Goal: Task Accomplishment & Management: Manage account settings

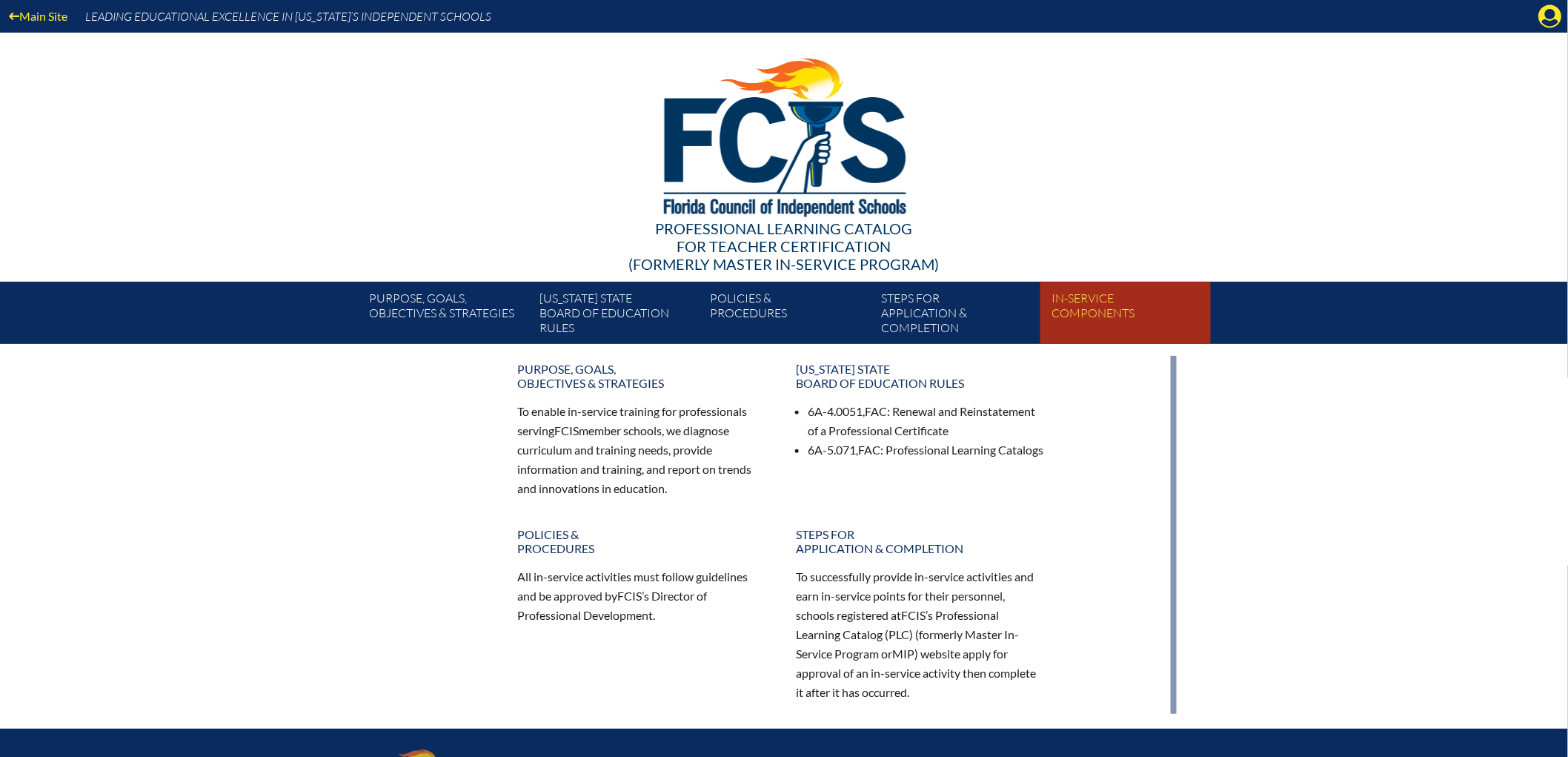
click at [1165, 322] on link "In-service components" at bounding box center [1132, 316] width 170 height 57
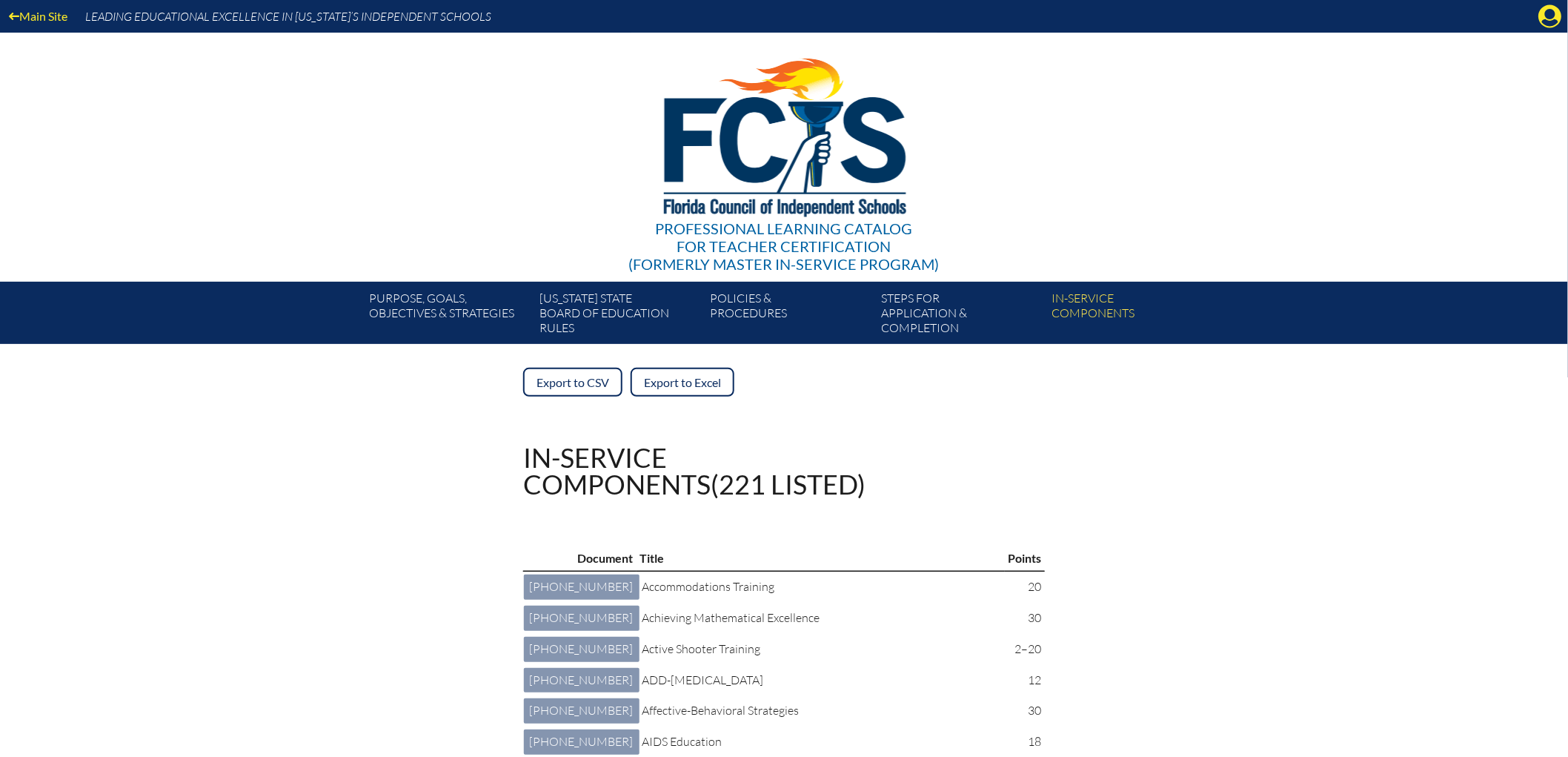
drag, startPoint x: 1553, startPoint y: 5, endPoint x: 1550, endPoint y: 13, distance: 8.5
click at [1553, 7] on icon "Manage account" at bounding box center [1550, 16] width 24 height 24
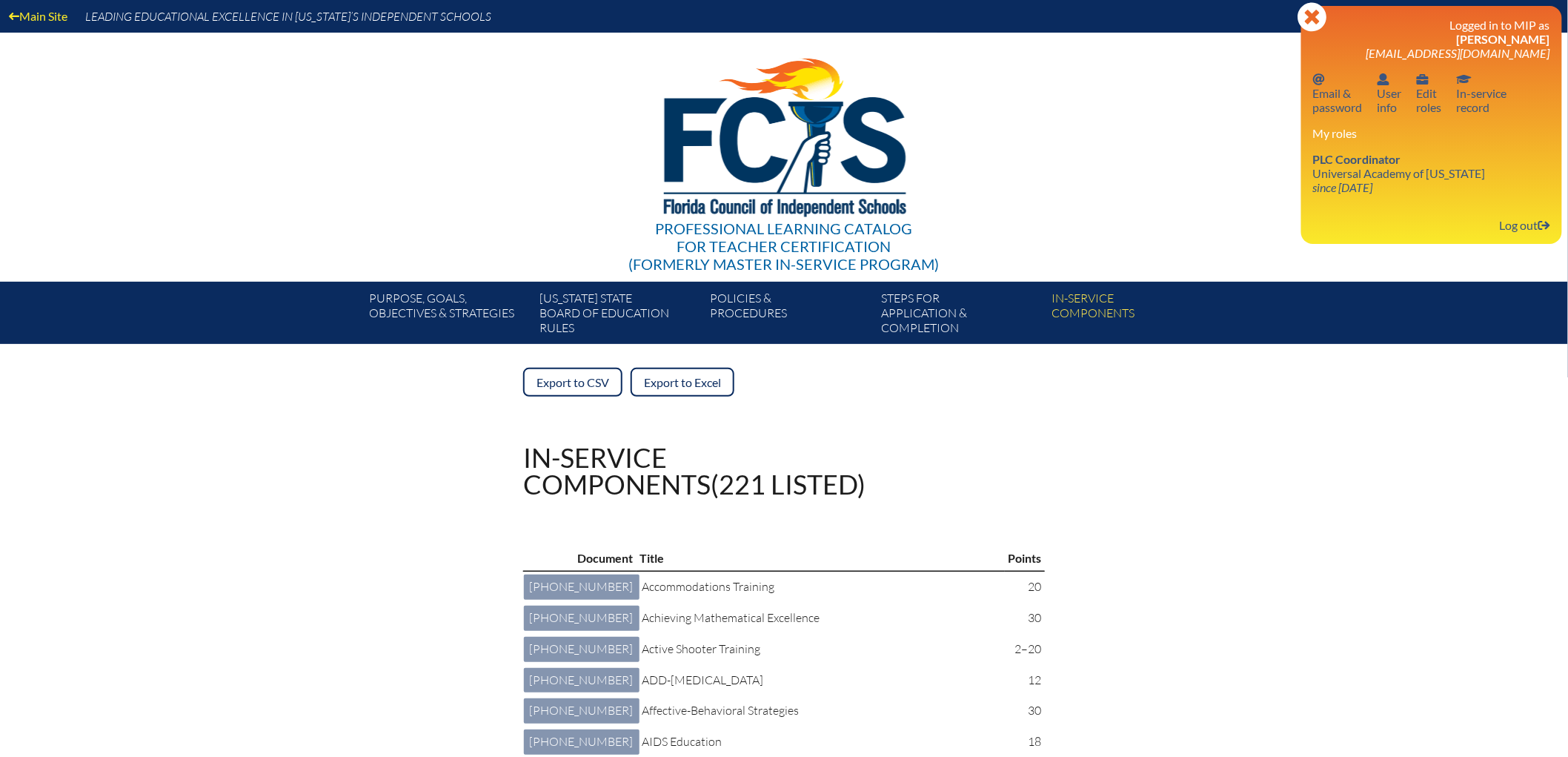
click at [1401, 232] on div "Logged in to MIP as Amany Hasan amanyh@uaftampa.org Email password Email & pass…" at bounding box center [1431, 124] width 237 height 214
click at [1401, 197] on link "PLC Coordinator Universal Academy of Florida since 2022 Aug 1" at bounding box center [1400, 173] width 185 height 49
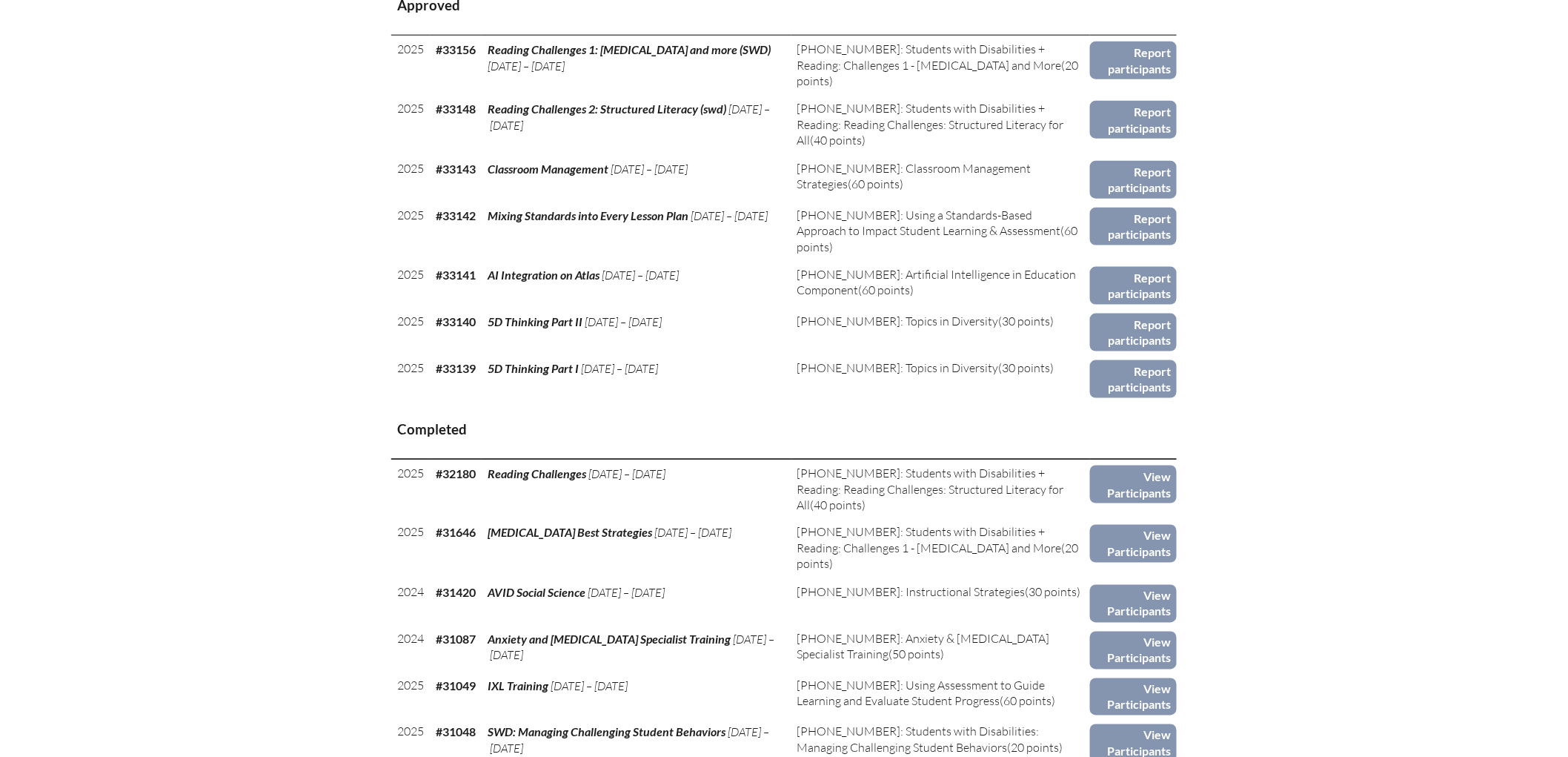
scroll to position [657, 0]
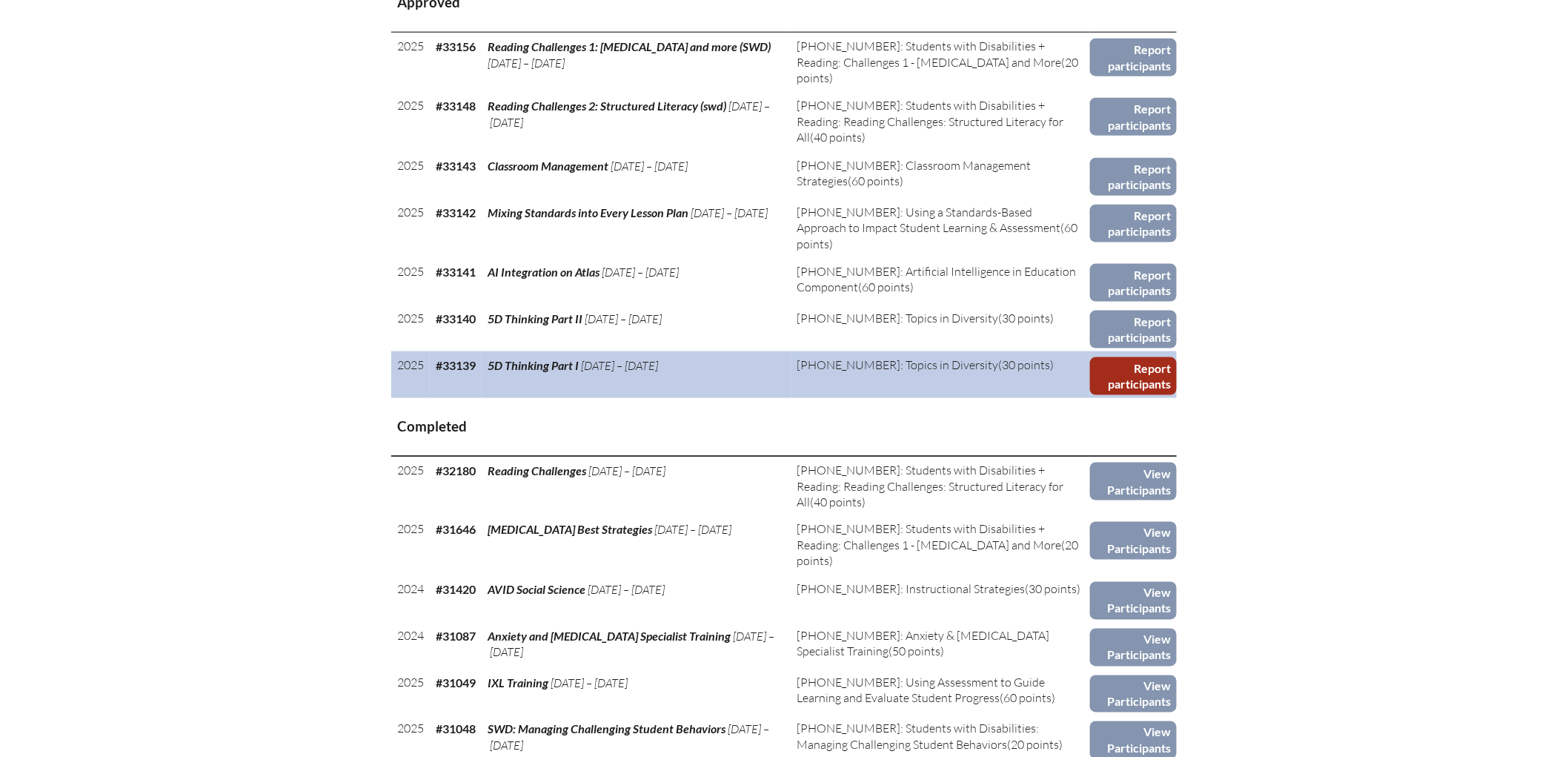
click at [1176, 395] on link "Report participants" at bounding box center [1133, 375] width 87 height 38
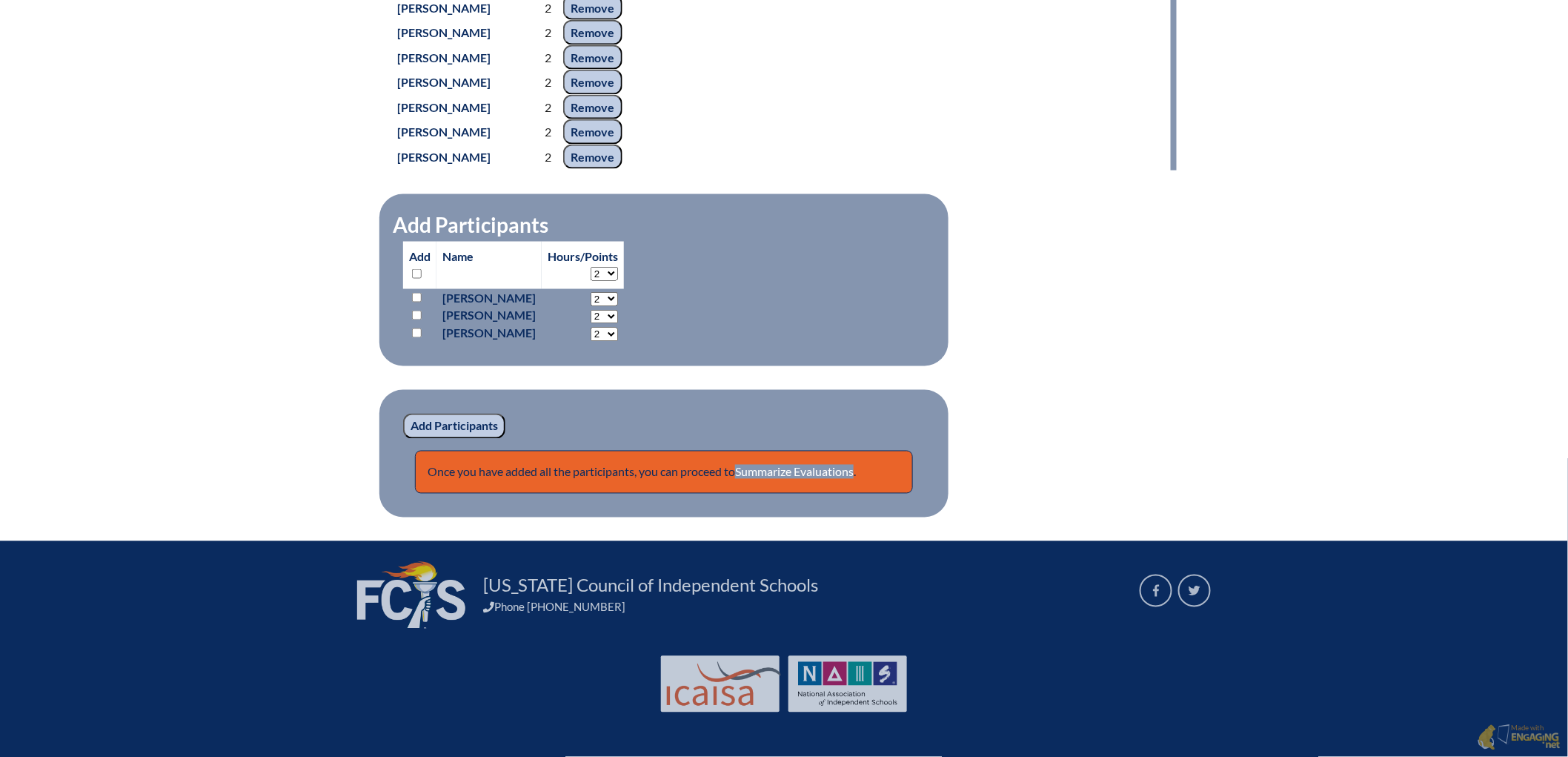
scroll to position [1152, 0]
click at [412, 293] on input "checkbox" at bounding box center [416, 297] width 10 height 10
checkbox input "true"
click at [403, 416] on input "Add Participants" at bounding box center [455, 427] width 102 height 26
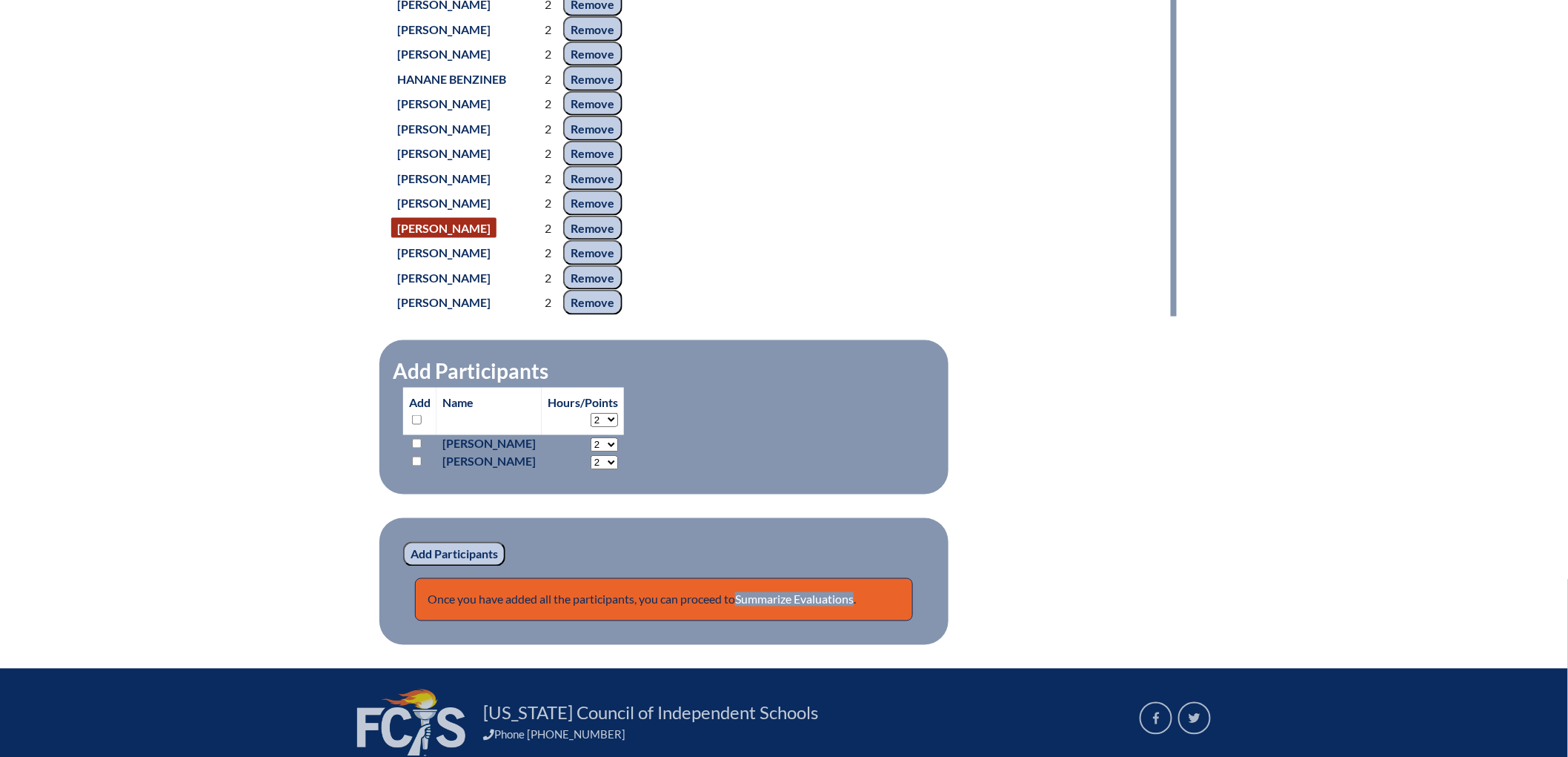
scroll to position [1202, 0]
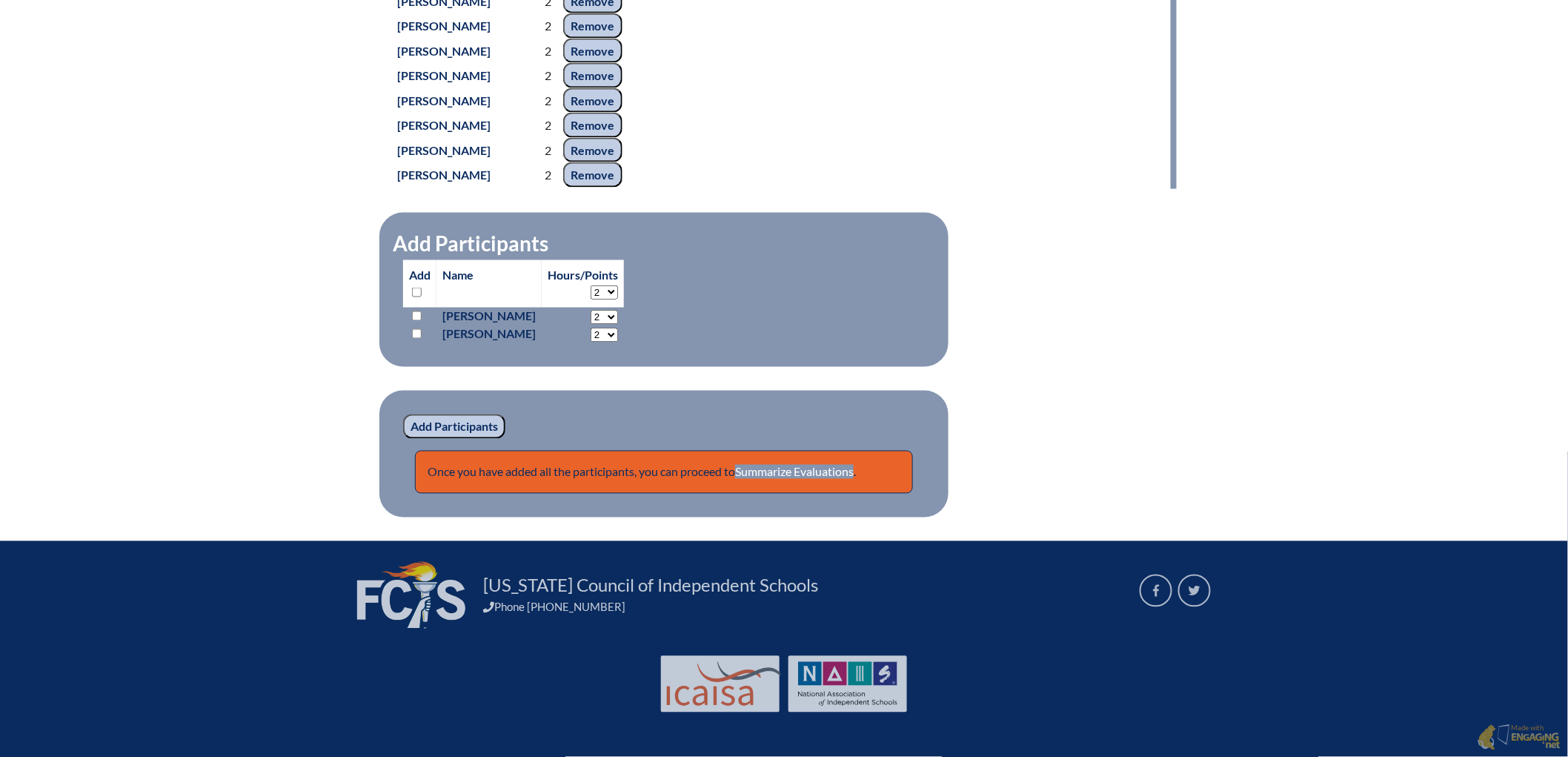
click at [1176, 351] on div "5d-thinking-part-i--68ad9b8df0dc19.92421333 14 In-service Activity Participants…" at bounding box center [784, 20] width 785 height 993
click at [1176, 380] on div "5d-thinking-part-i--68ad9b8df0dc19.92421333 14 In-service Activity Participants…" at bounding box center [784, 20] width 785 height 993
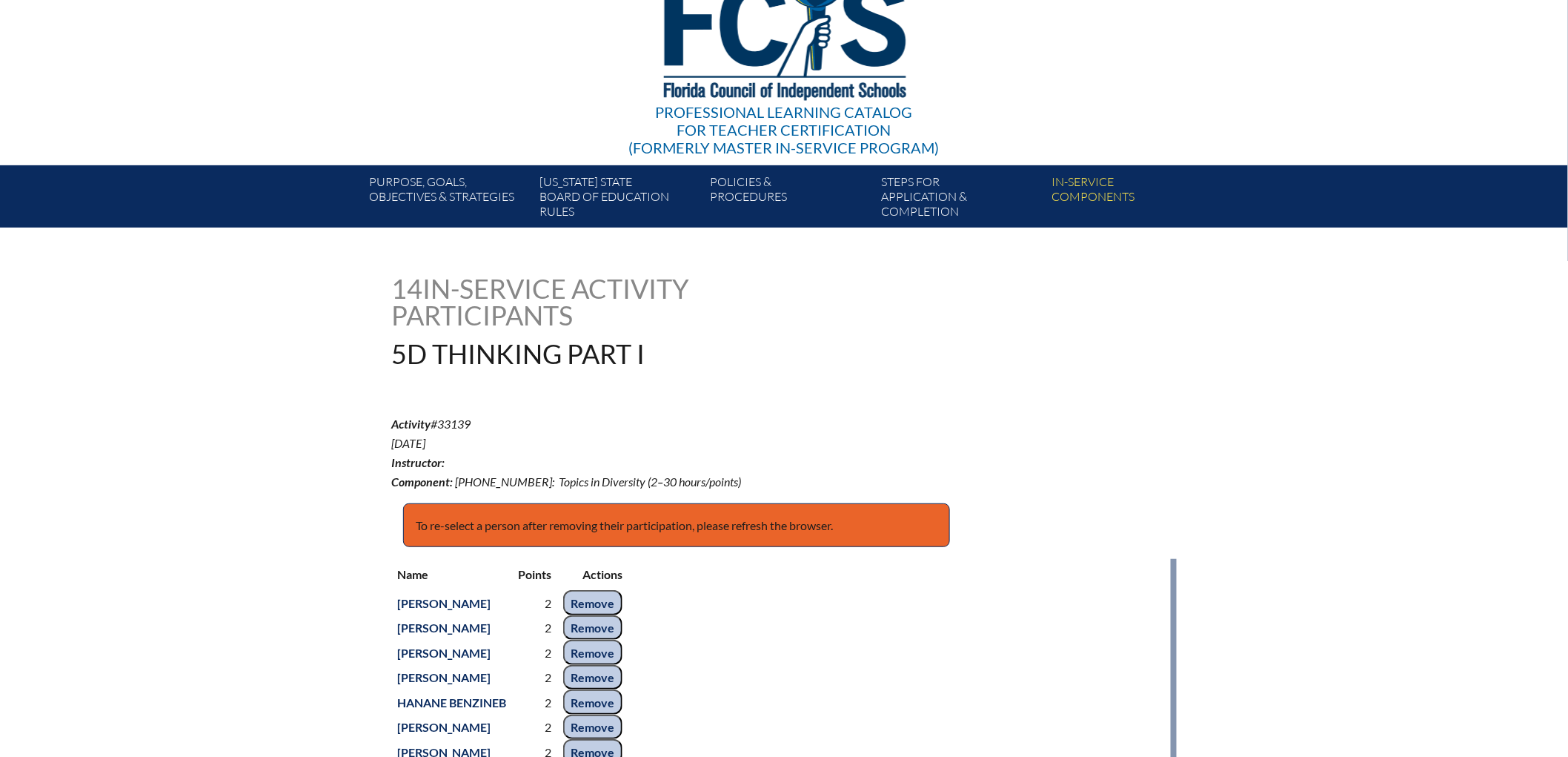
scroll to position [0, 0]
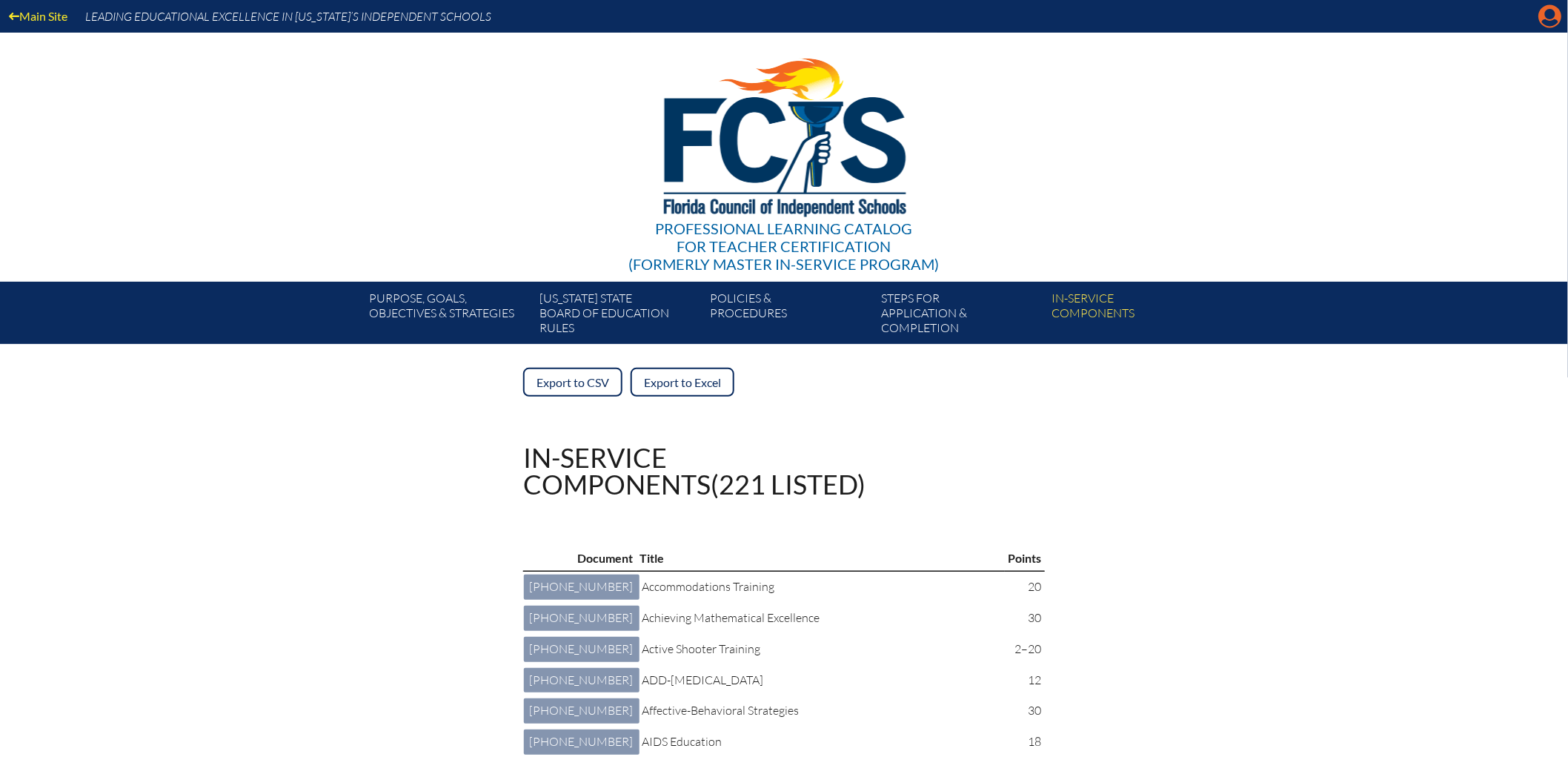
click at [1541, 16] on icon "Manage account" at bounding box center [1550, 16] width 24 height 24
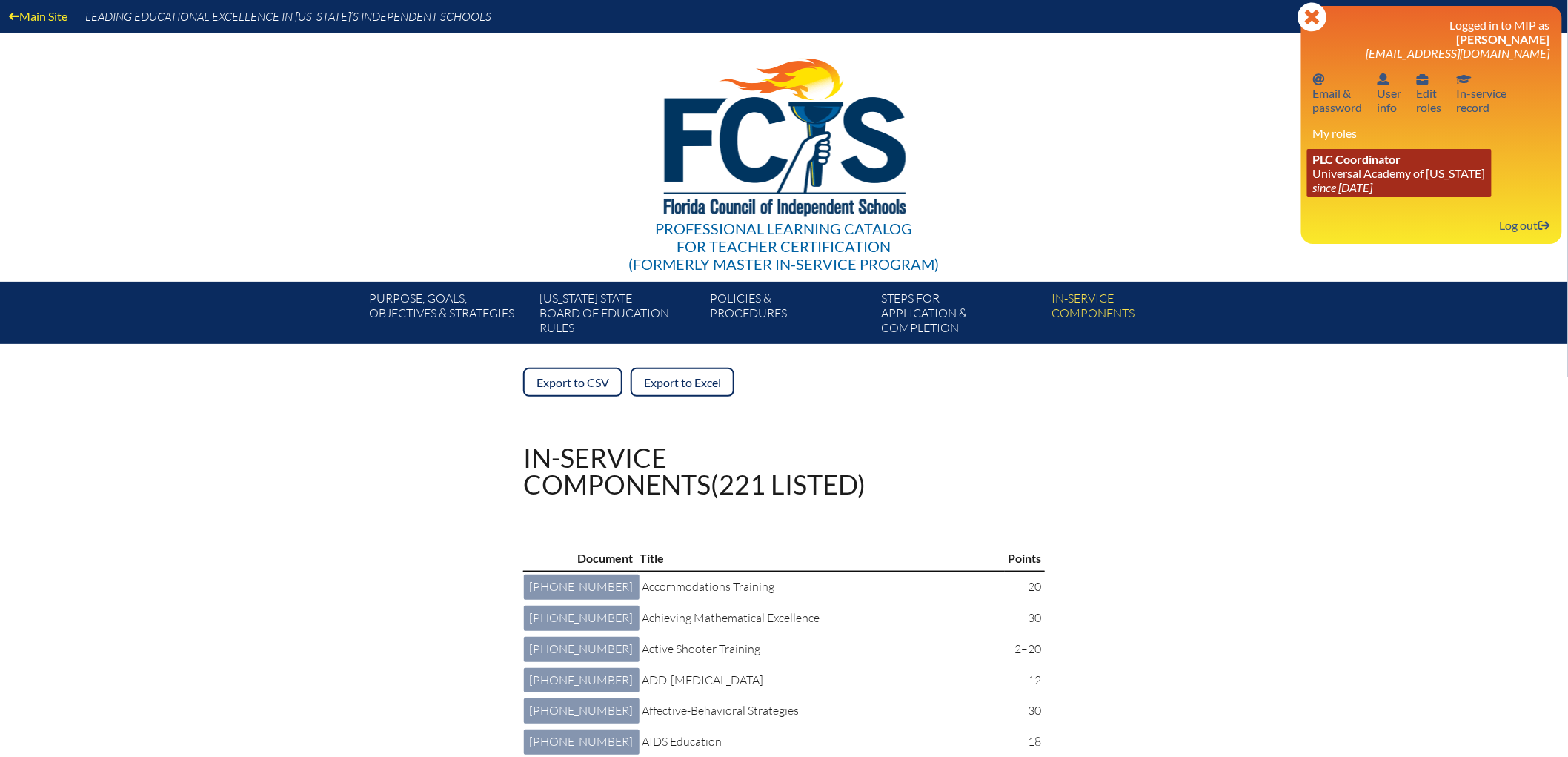
click at [1381, 197] on link "PLC Coordinator Universal Academy of Florida since 2022 Aug 1" at bounding box center [1400, 173] width 185 height 49
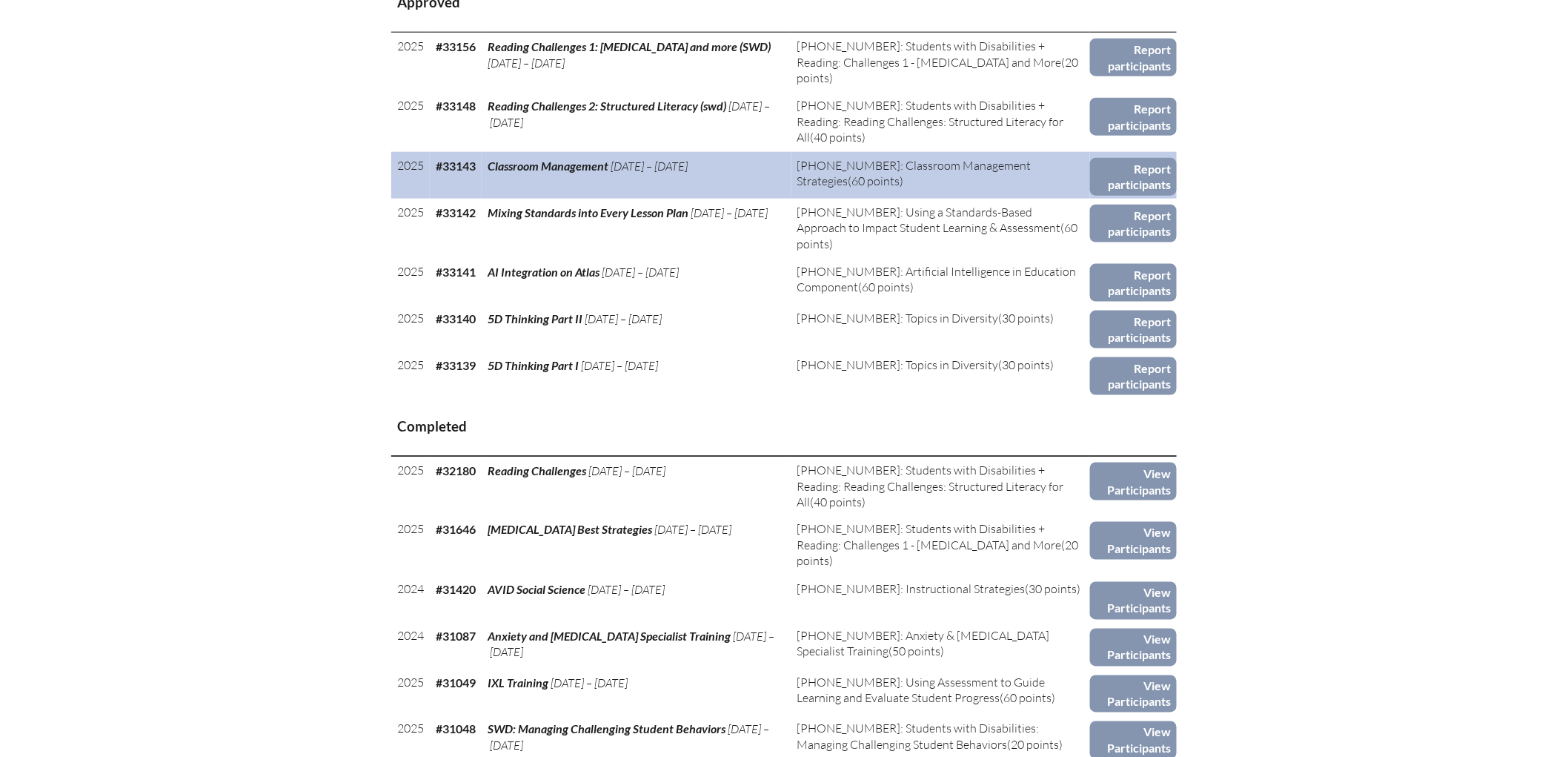
scroll to position [657, 0]
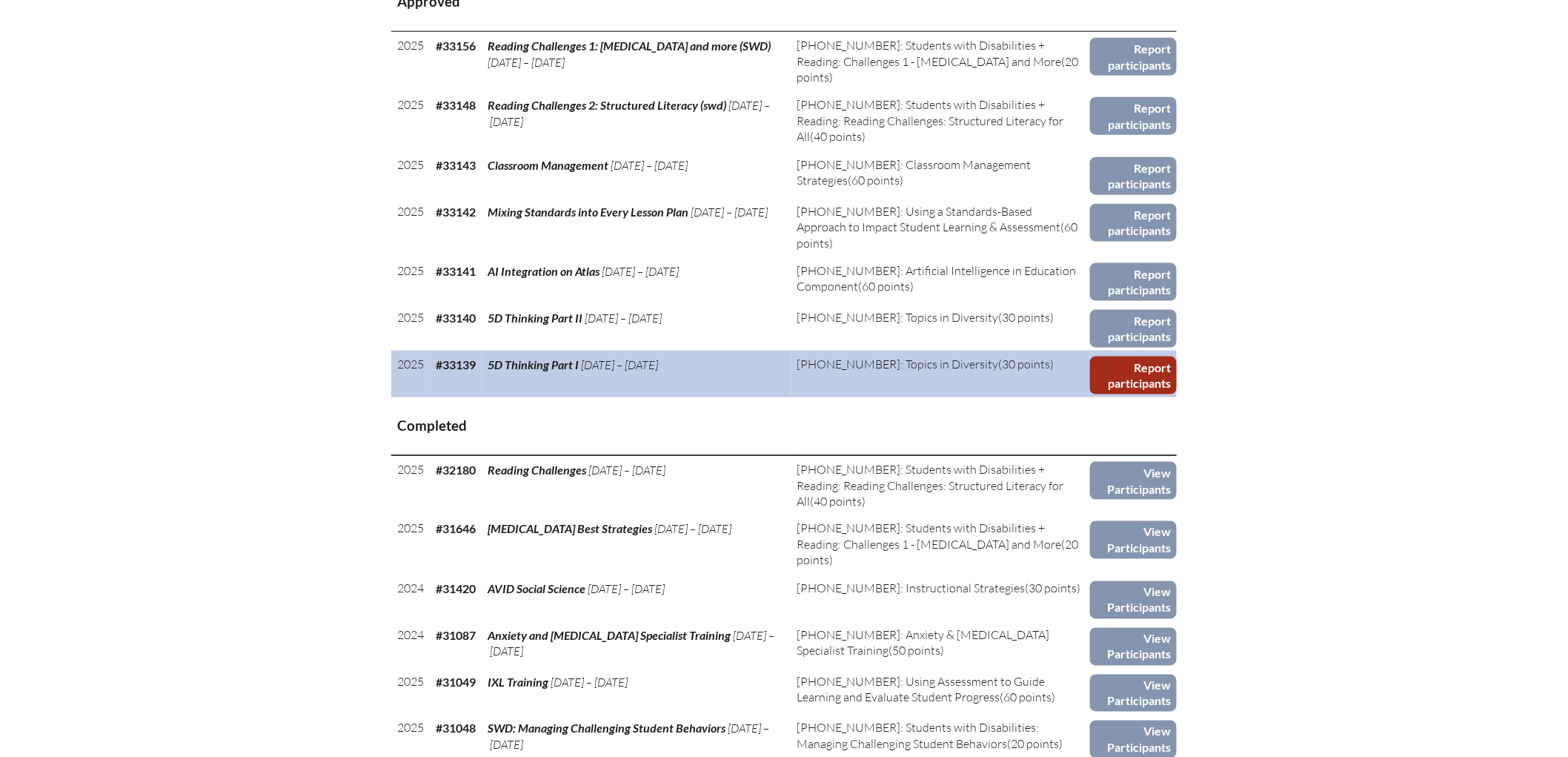
click at [1176, 395] on link "Report participants" at bounding box center [1133, 375] width 87 height 38
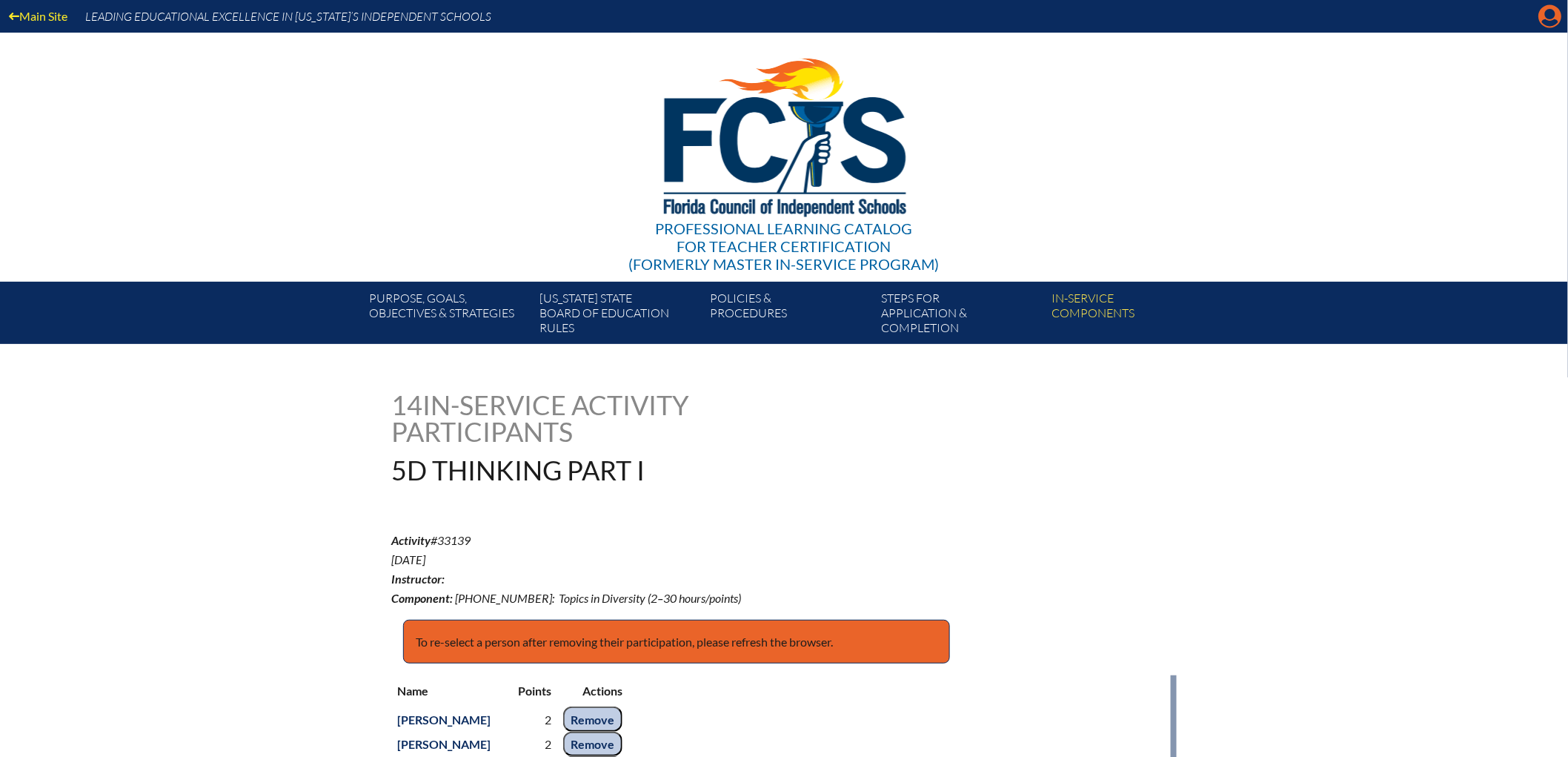
click at [1539, 12] on icon at bounding box center [1550, 16] width 23 height 23
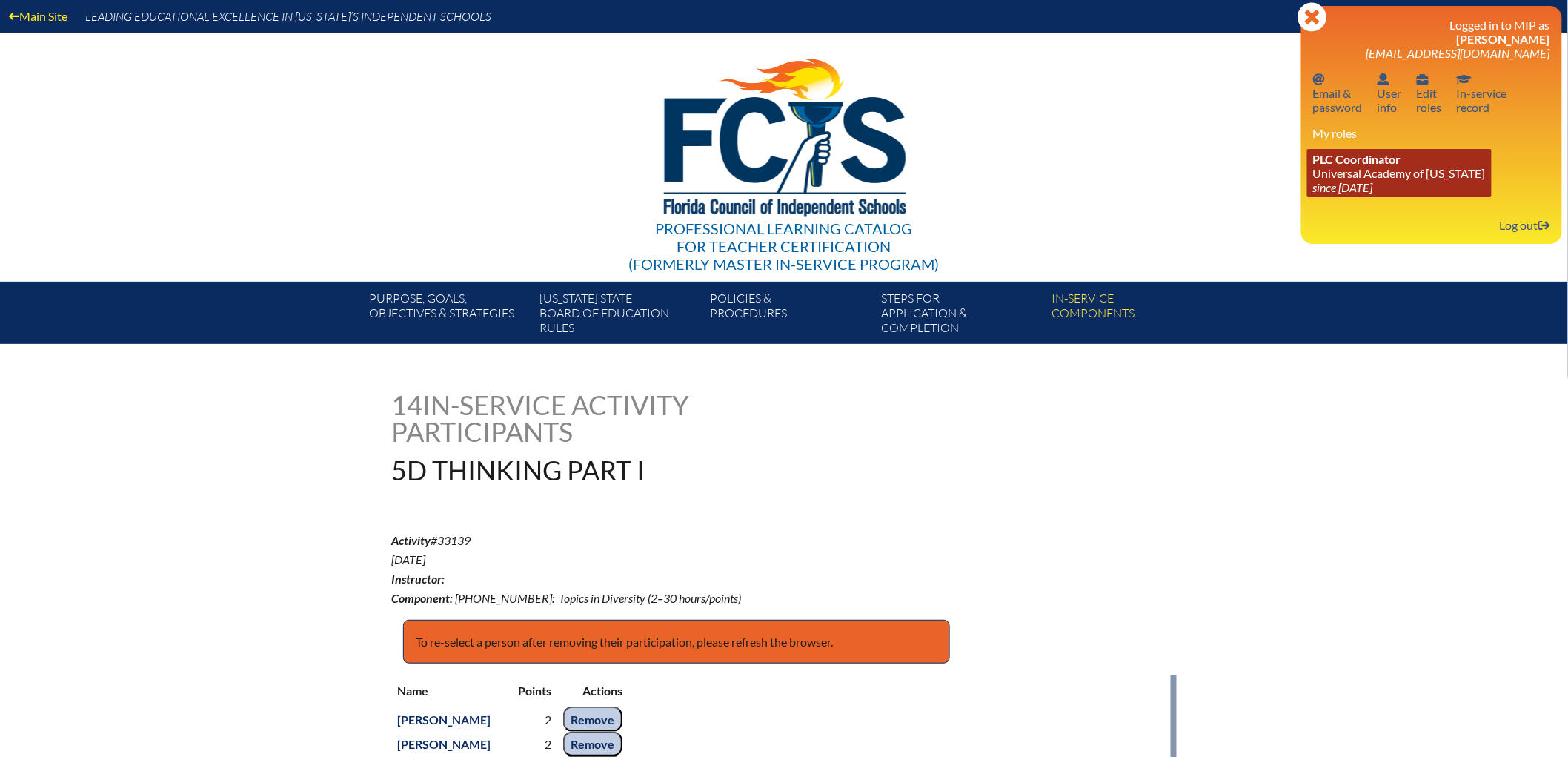
click at [1387, 197] on link "PLC Coordinator Universal Academy of Florida since 2022 Aug 1" at bounding box center [1400, 173] width 185 height 49
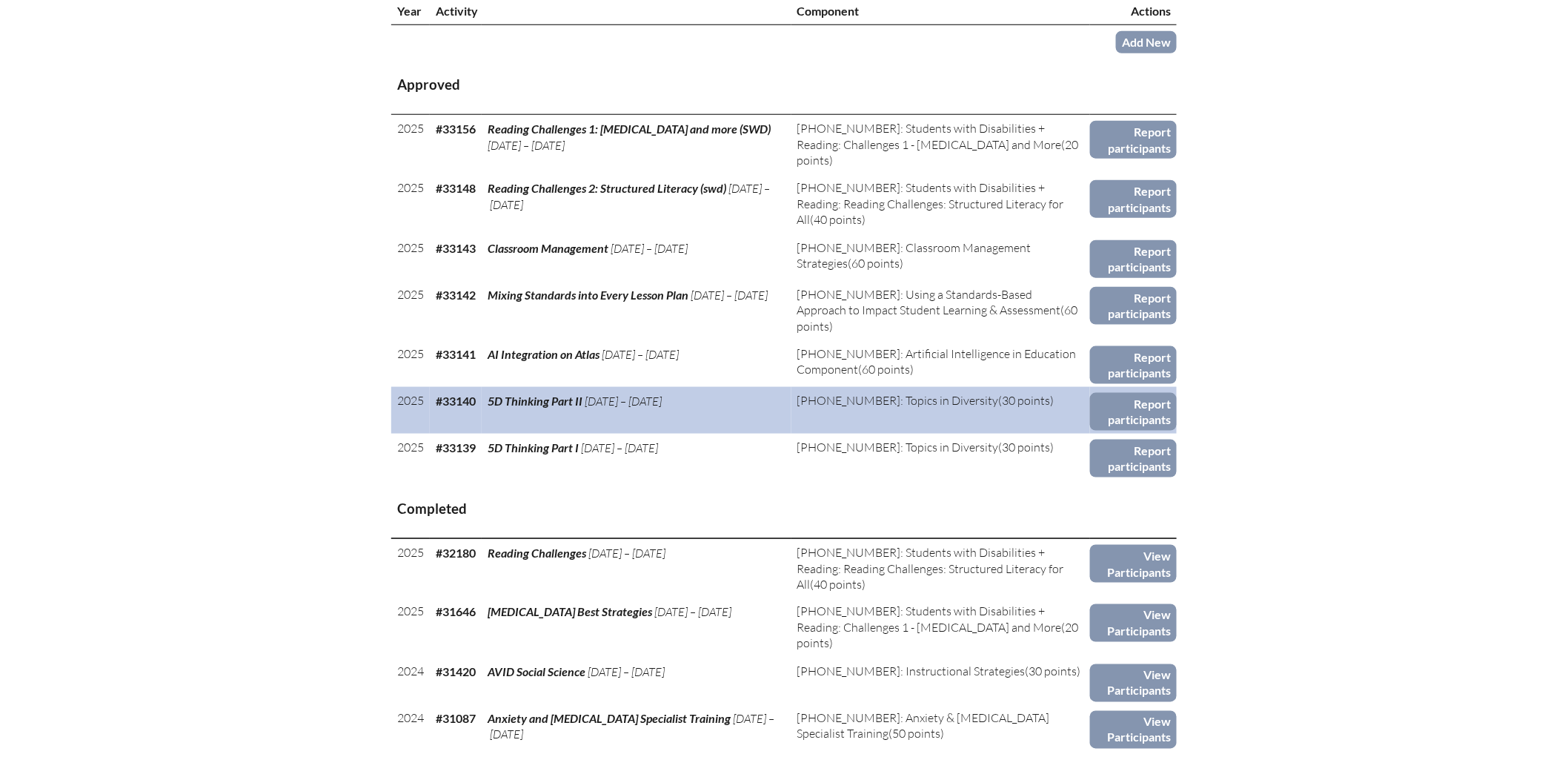
scroll to position [575, 0]
click at [1176, 430] on link "Report participants" at bounding box center [1133, 410] width 87 height 38
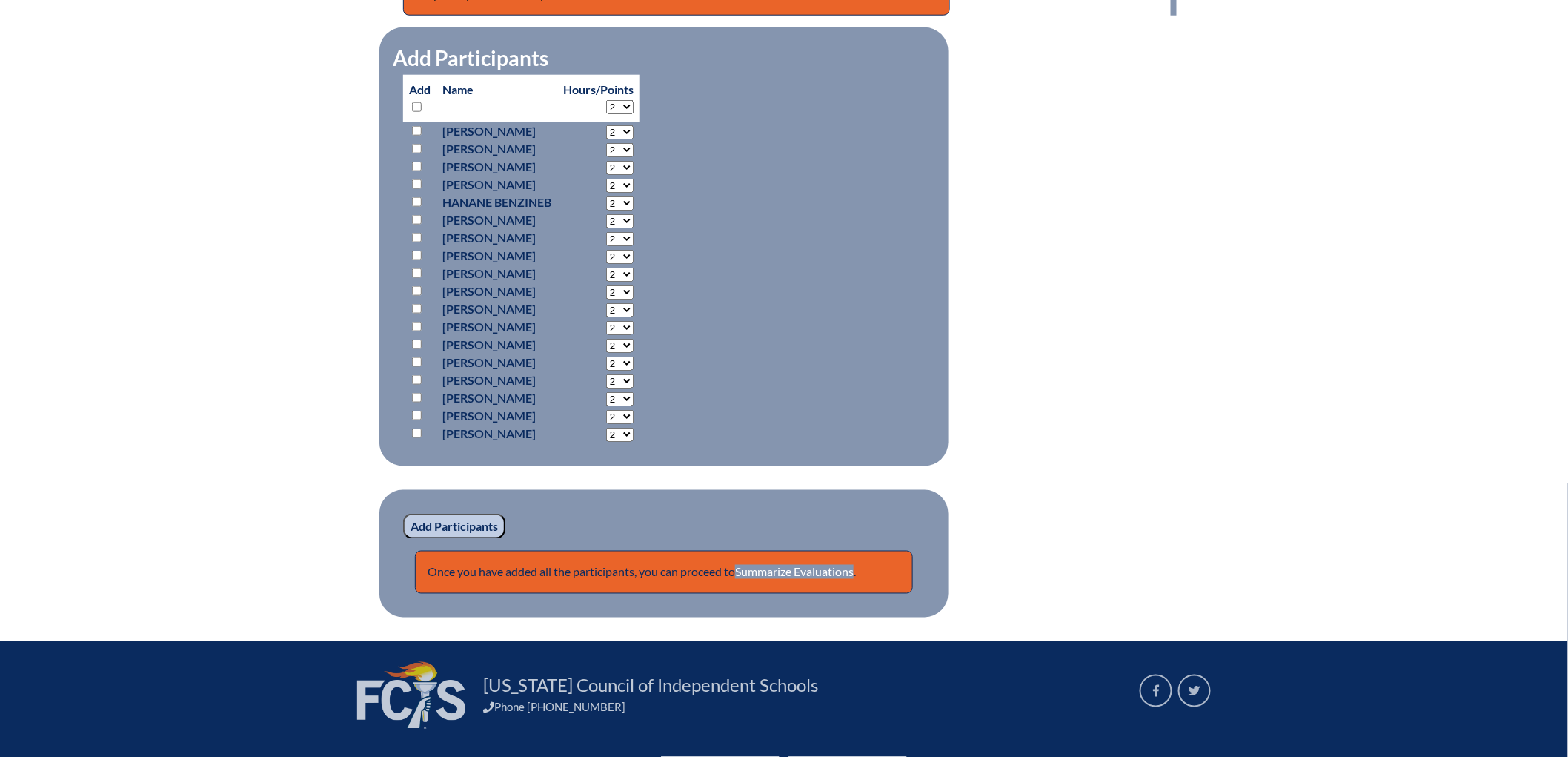
scroll to position [658, 0]
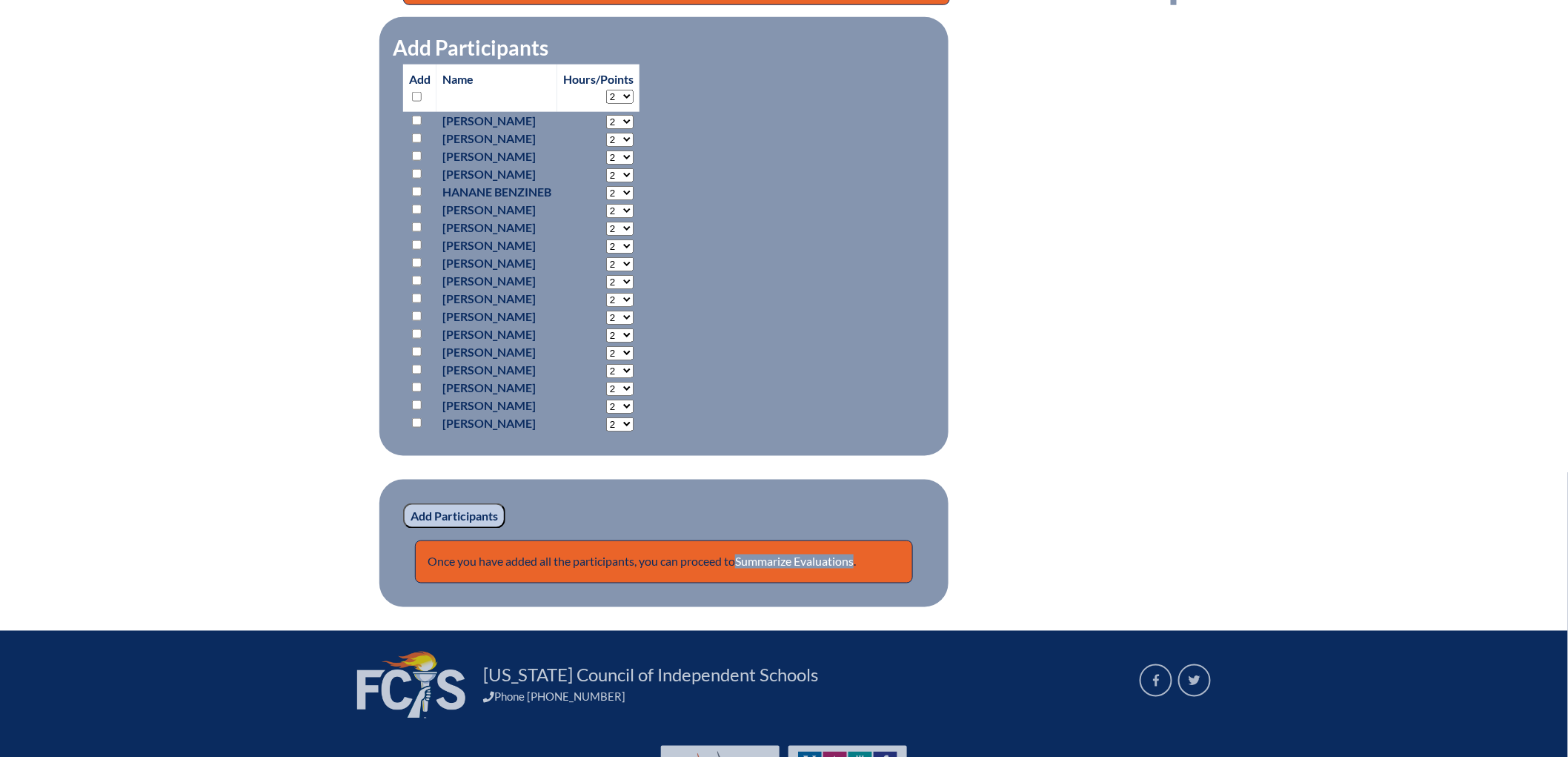
click at [412, 102] on input "checkbox" at bounding box center [416, 96] width 10 height 10
checkbox input "true"
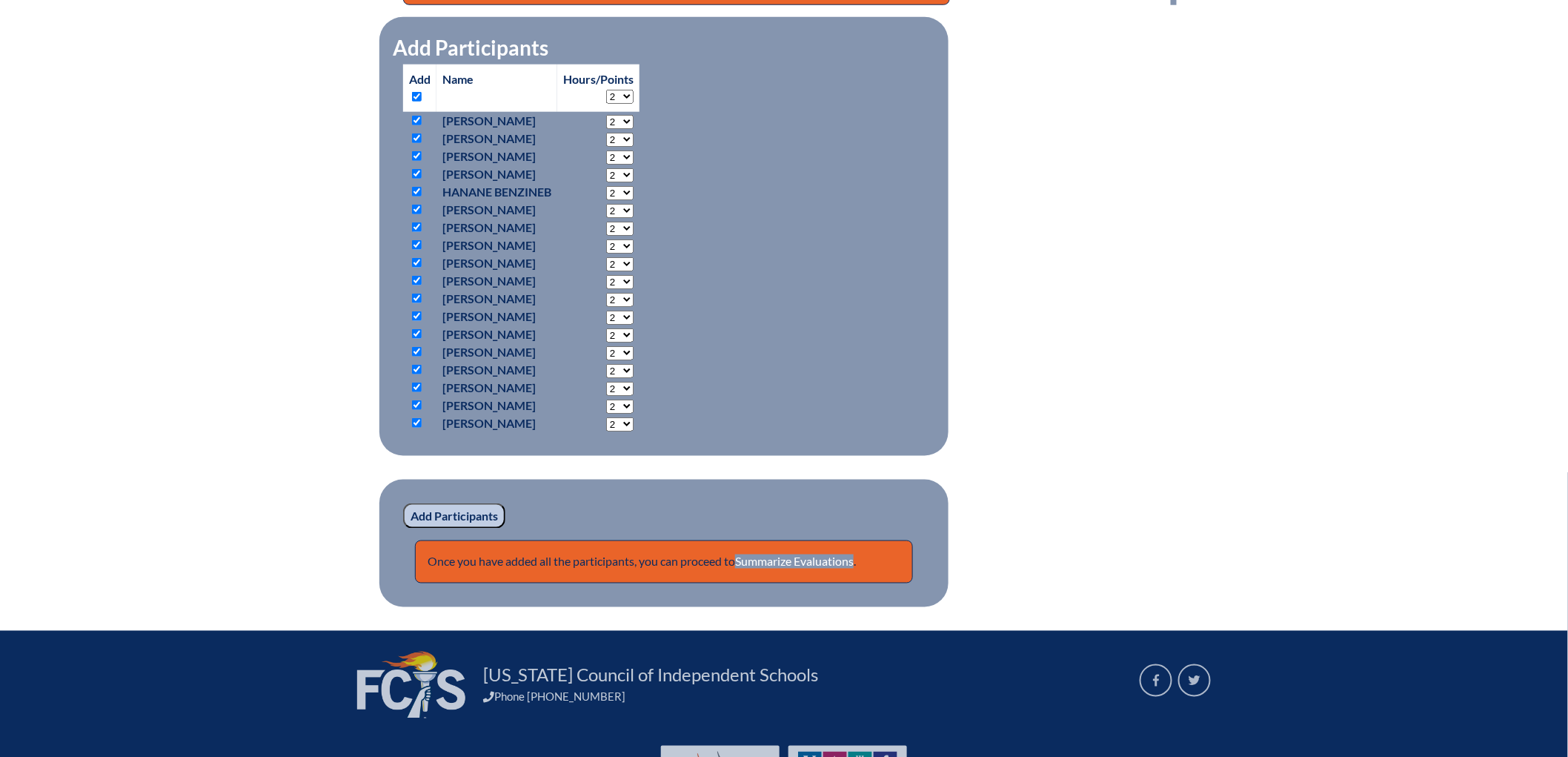
checkbox input "true"
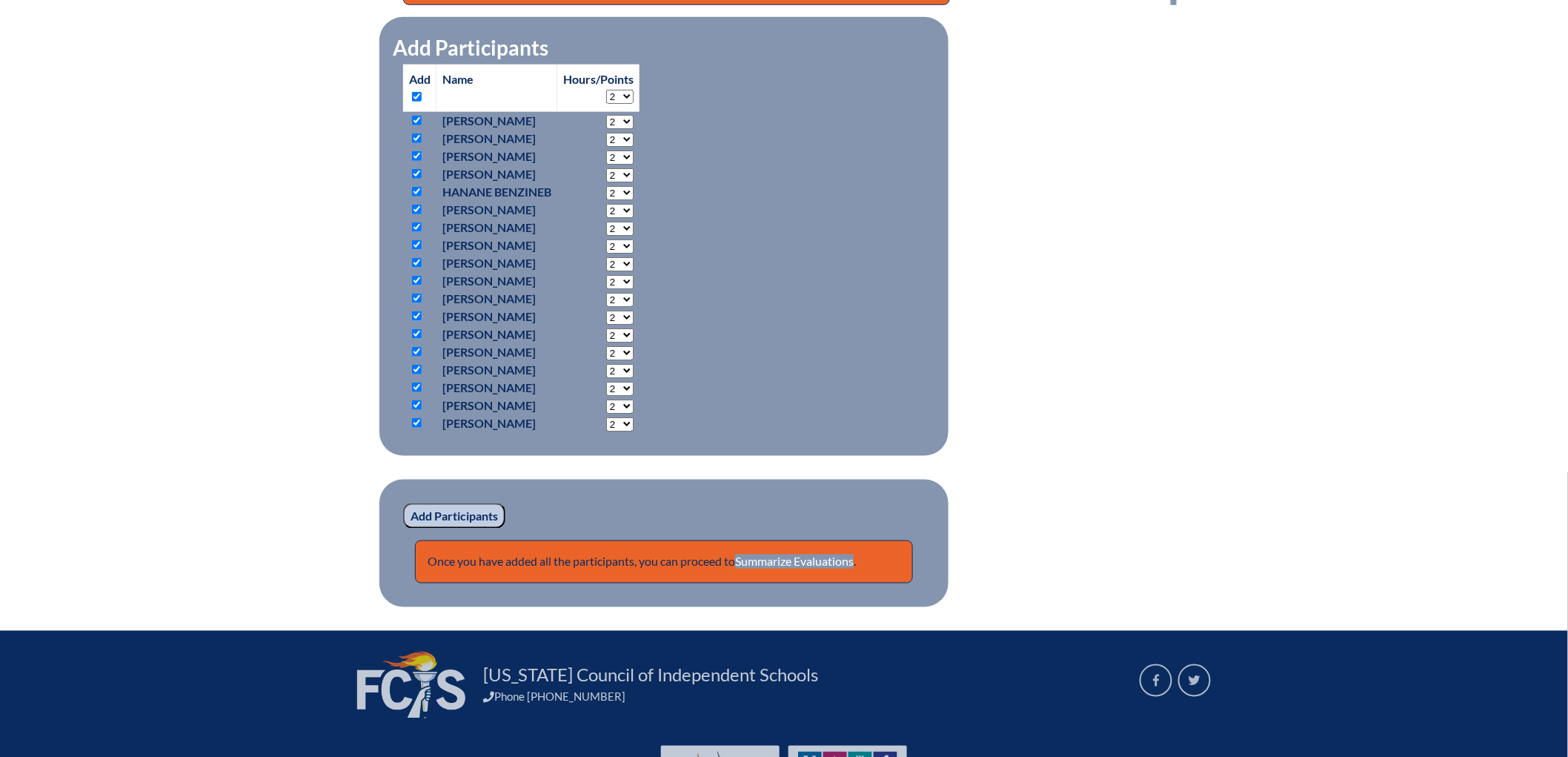
checkbox input "true"
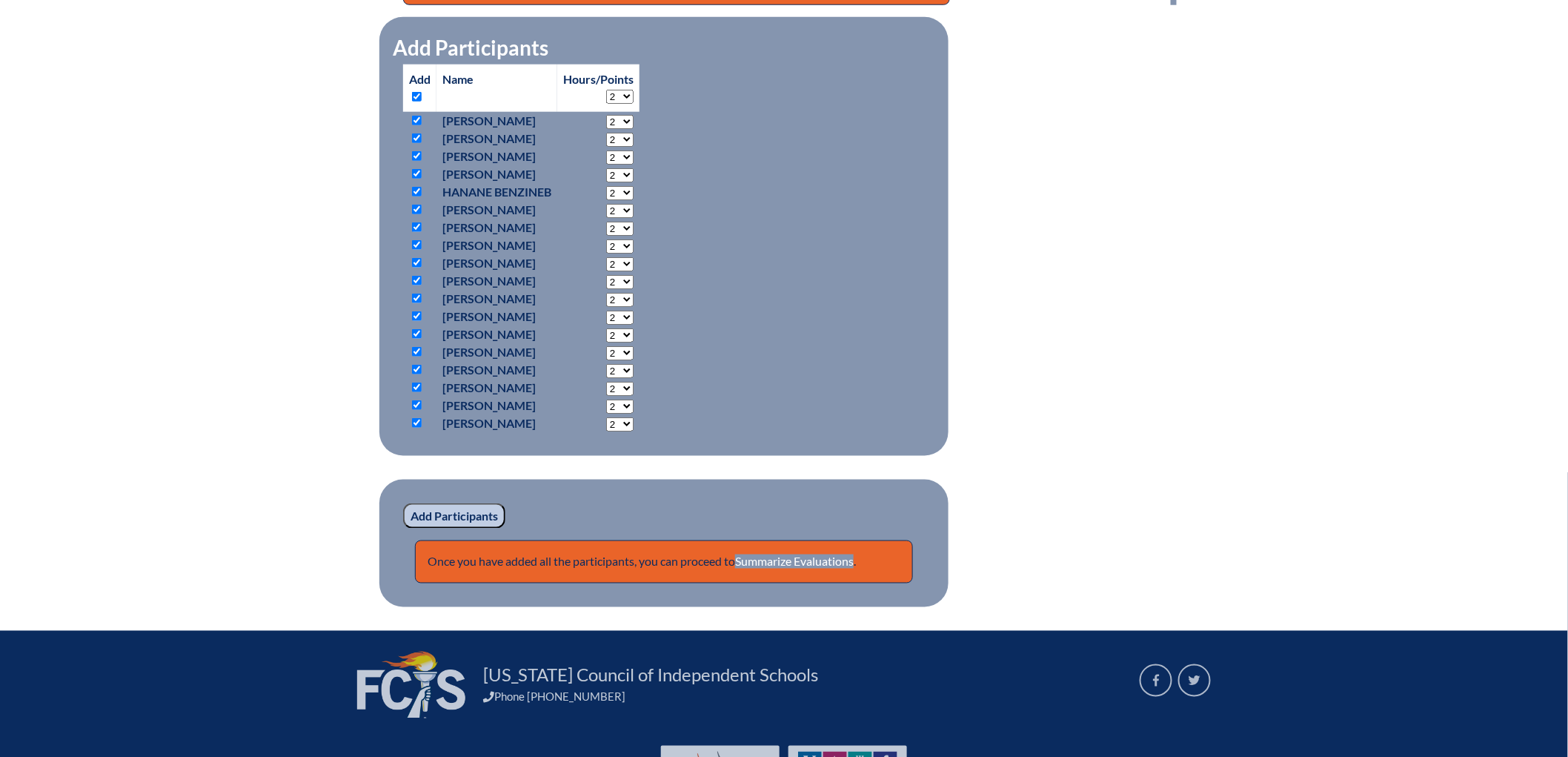
checkbox input "true"
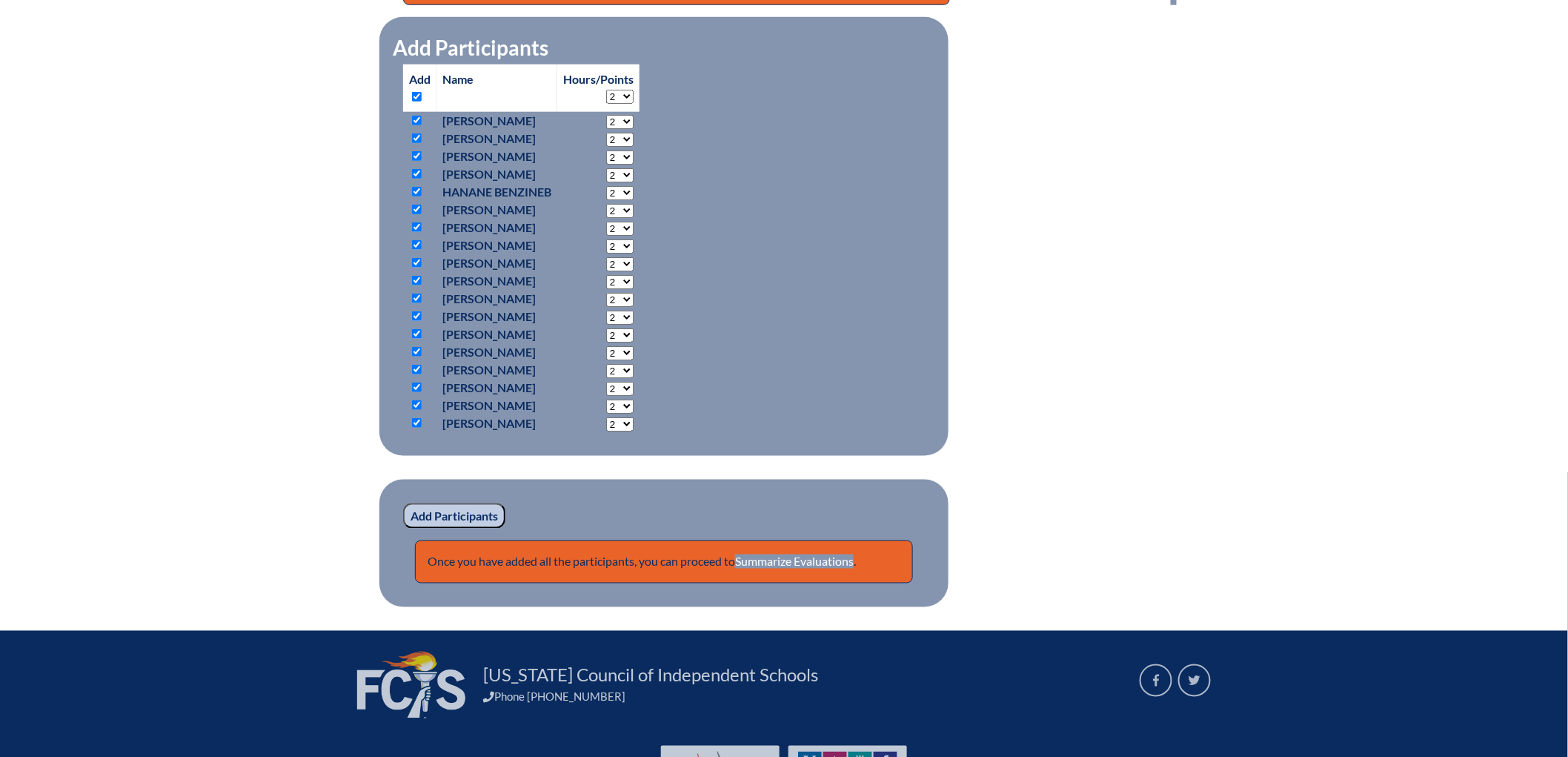
drag, startPoint x: 321, startPoint y: 395, endPoint x: 326, endPoint y: 416, distance: 21.6
click at [412, 232] on input "checkbox" at bounding box center [416, 227] width 10 height 10
checkbox input "false"
click at [412, 250] on input "checkbox" at bounding box center [416, 244] width 10 height 10
checkbox input "false"
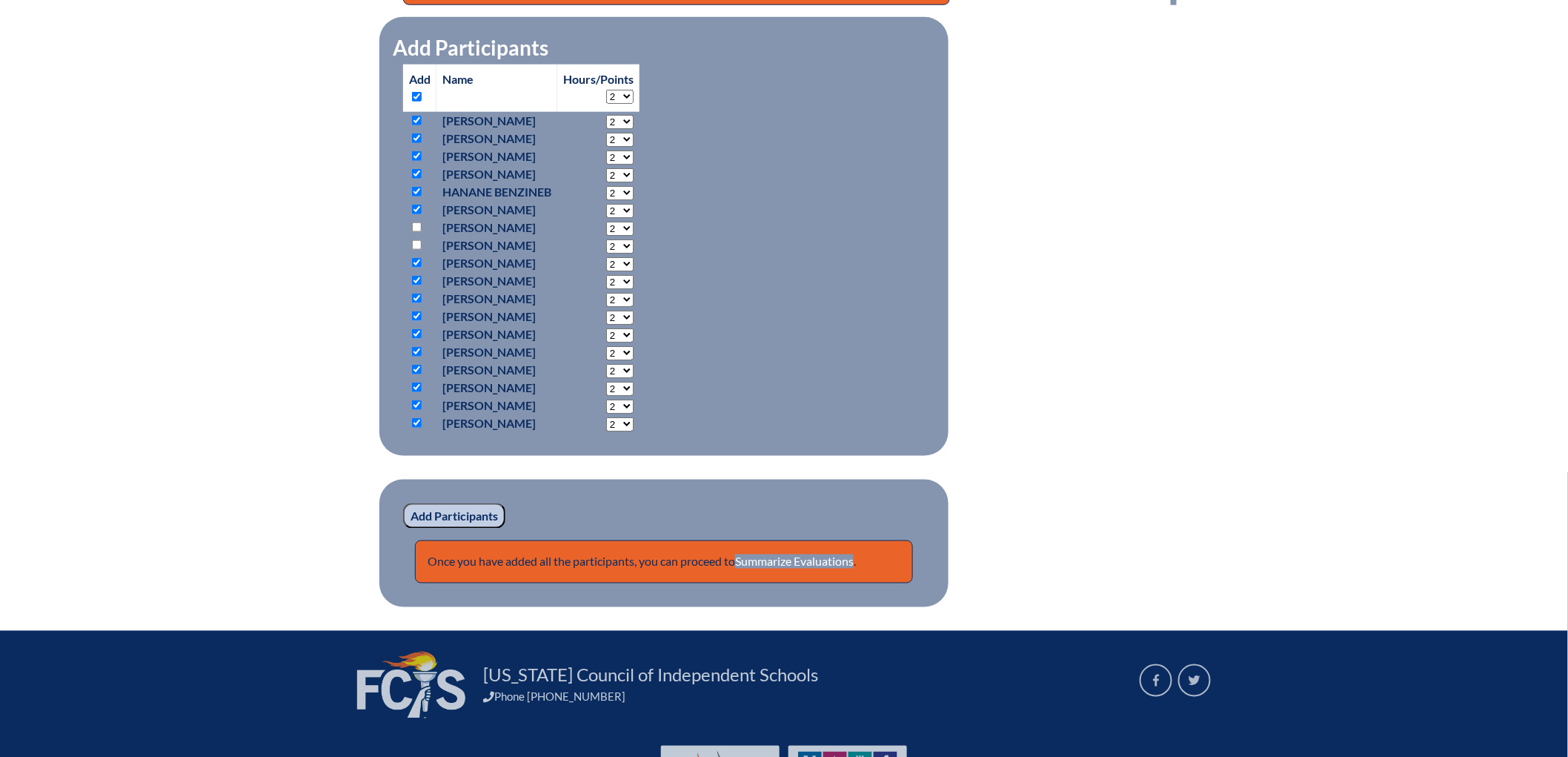
click at [412, 286] on input "checkbox" at bounding box center [416, 280] width 10 height 10
checkbox input "false"
click at [412, 410] on input "checkbox" at bounding box center [416, 405] width 10 height 10
checkbox input "false"
click at [1124, 483] on div "5d-thinking-part-ii--68ad9bd315b9e2.81596487 In-service Activity Participants 5…" at bounding box center [784, 169] width 785 height 874
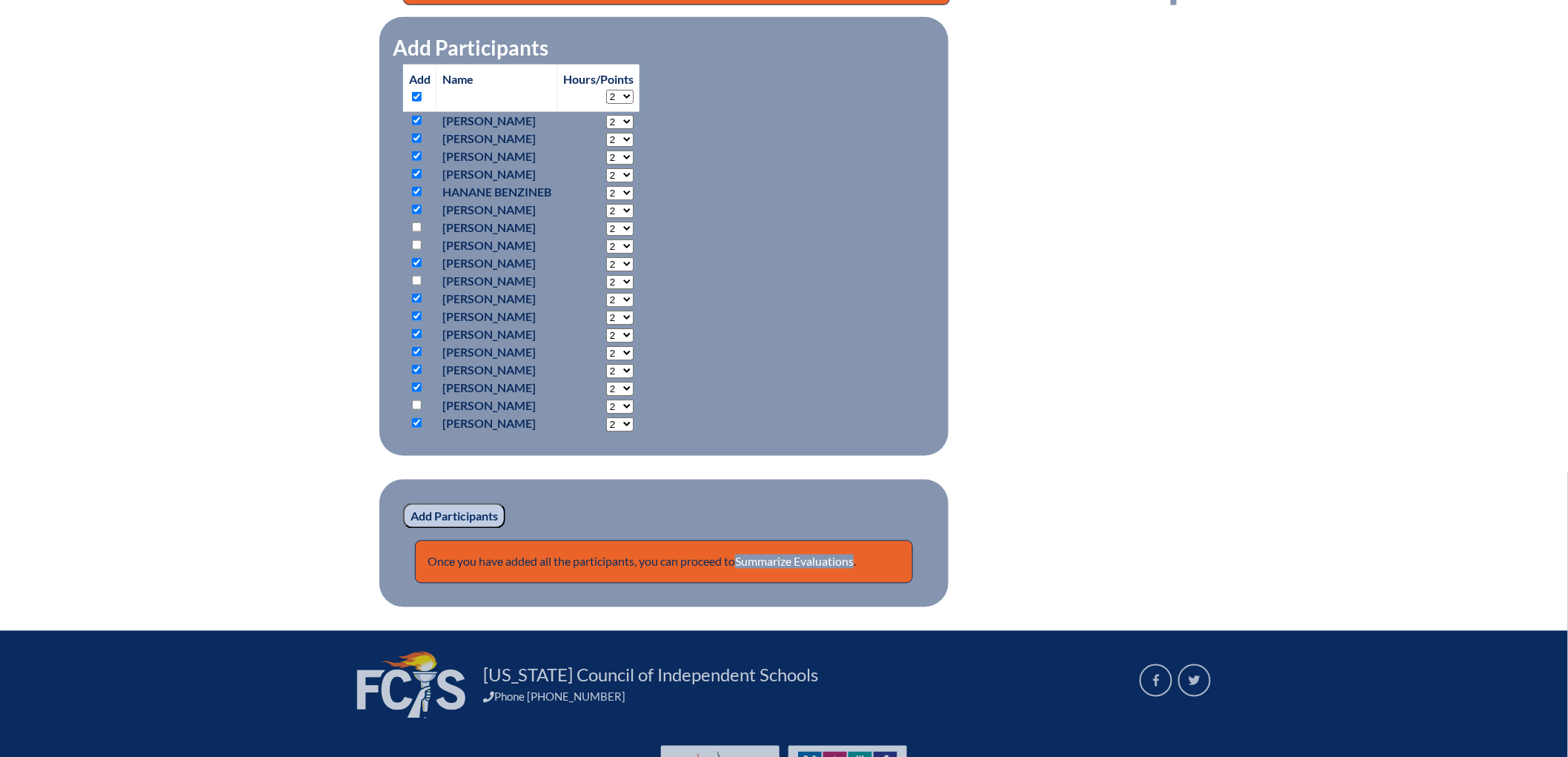
click at [1176, 259] on div "5d-thinking-part-ii--68ad9bd315b9e2.81596487 In-service Activity Participants 5…" at bounding box center [784, 169] width 785 height 874
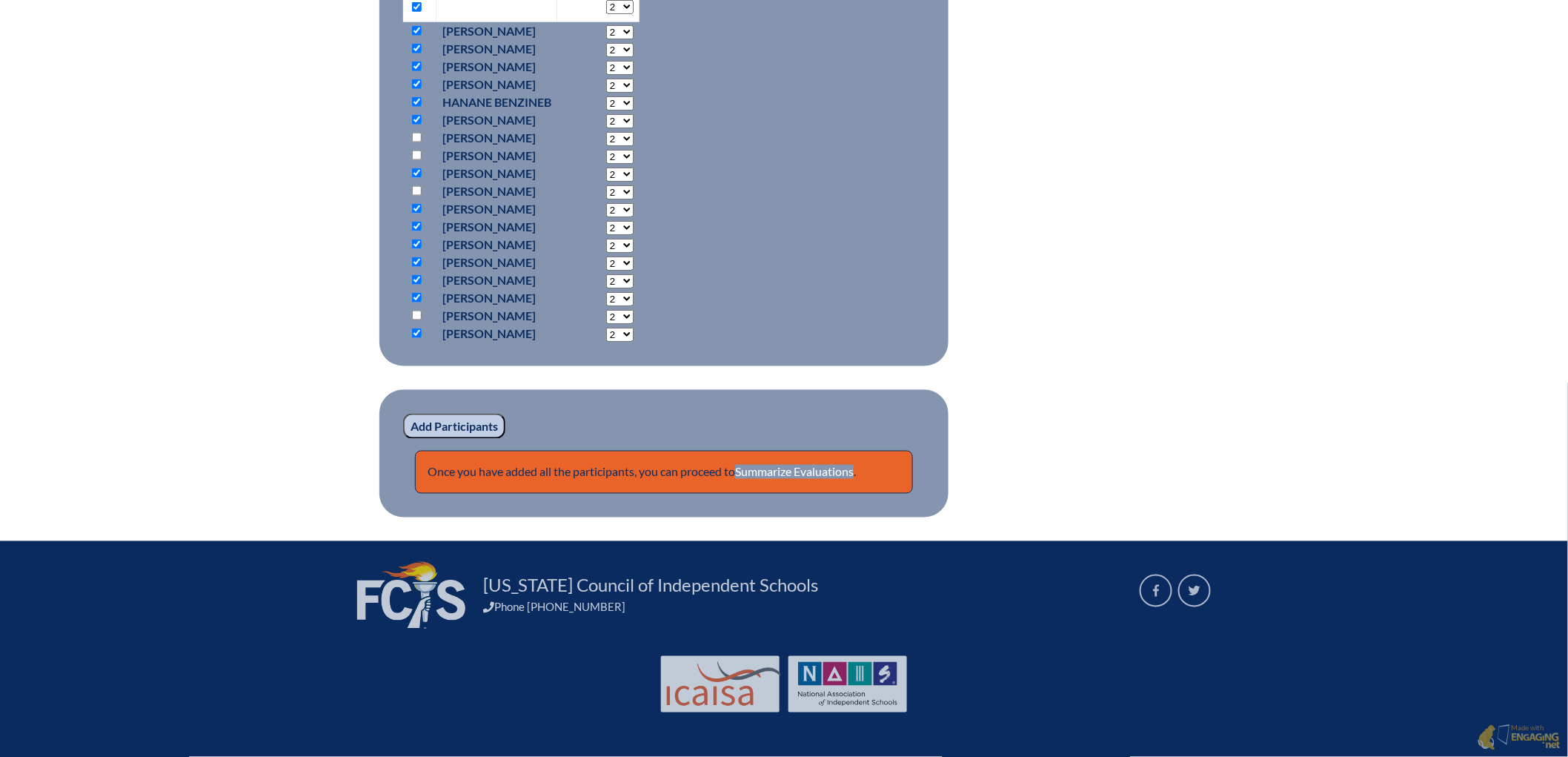
scroll to position [823, 0]
click at [412, 232] on input "checkbox" at bounding box center [416, 226] width 10 height 10
checkbox input "false"
click at [1176, 492] on div "5d-thinking-part-ii--68ad9bd315b9e2.81596487 In-service Activity Participants 5…" at bounding box center [784, 80] width 785 height 874
click at [403, 438] on input "Add Participants" at bounding box center [455, 427] width 102 height 26
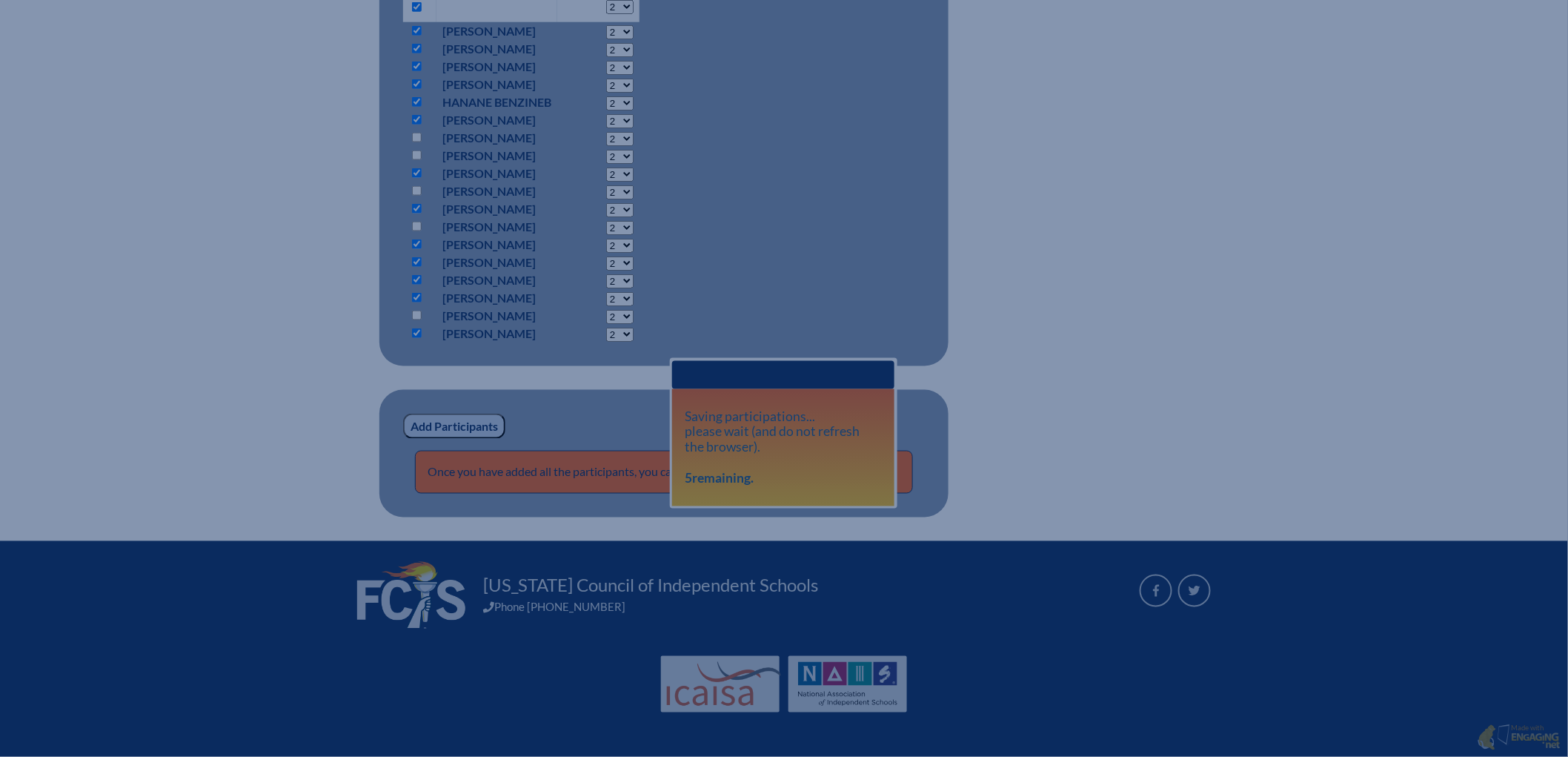
click at [1133, 142] on div "5d-thinking-part-ii--68ad9bd315b9e2.81596487 In-service Activity Participants 5…" at bounding box center [784, 80] width 785 height 874
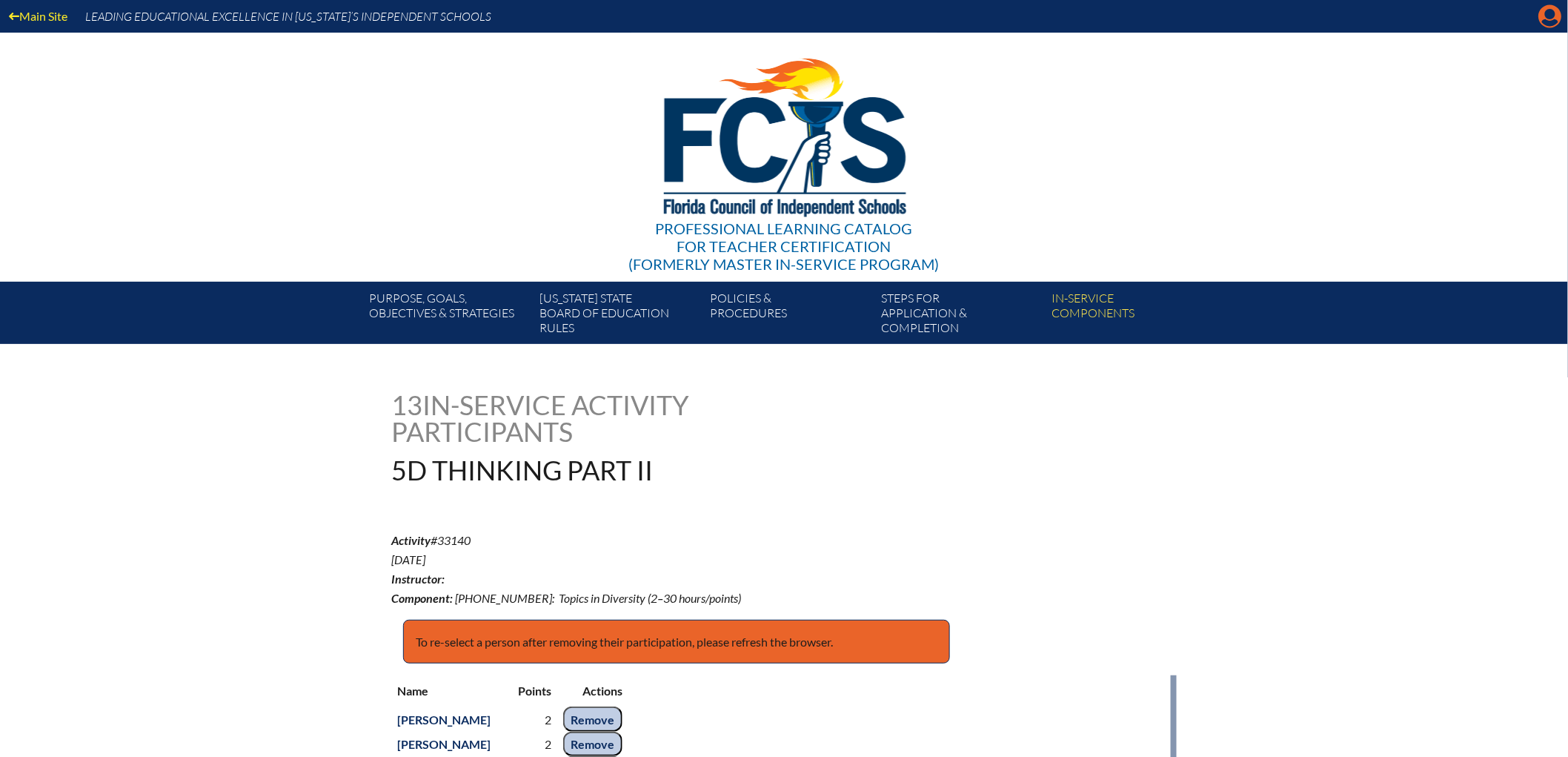
click at [1542, 28] on icon "Manage account" at bounding box center [1550, 16] width 24 height 24
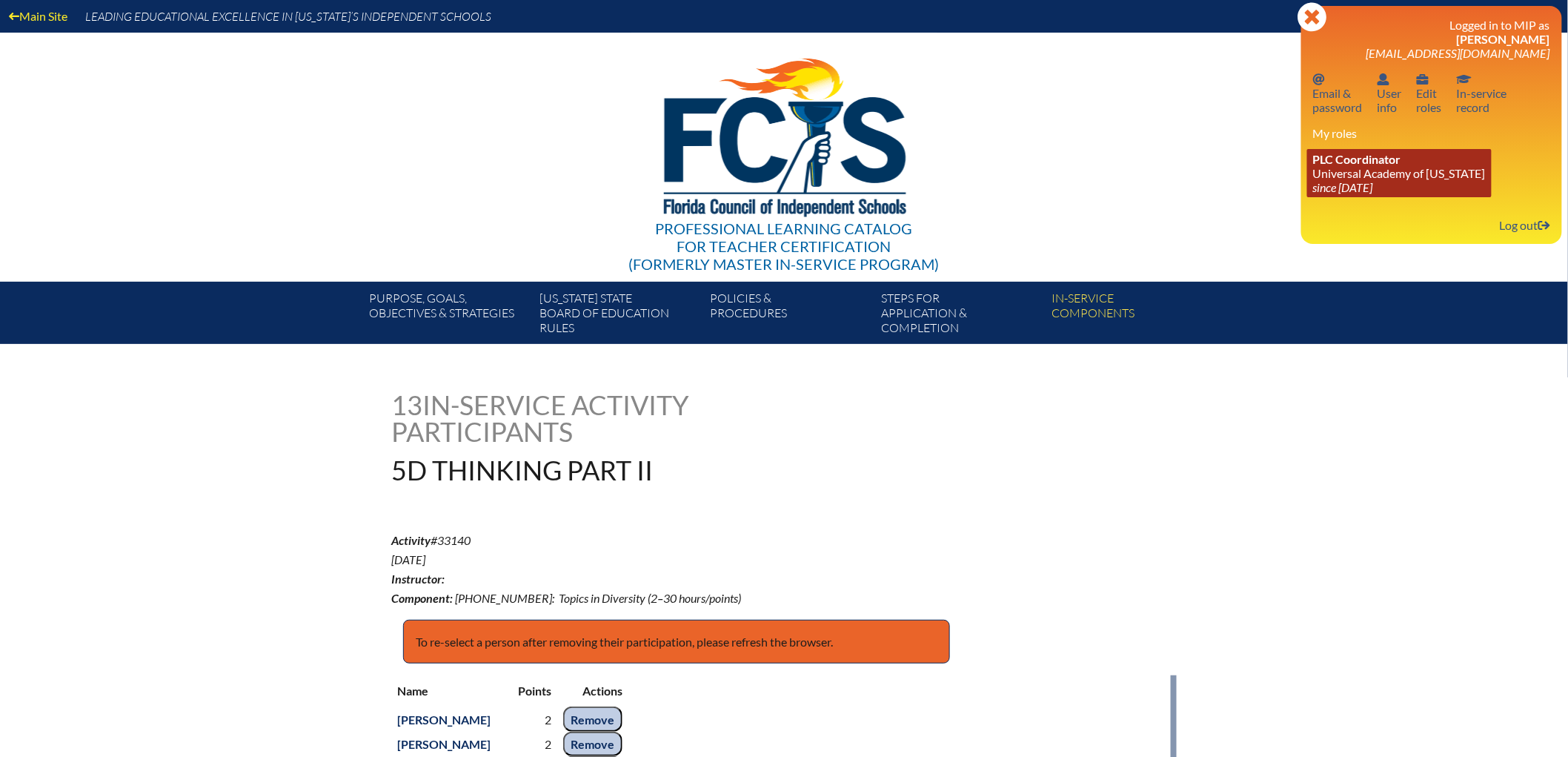
click at [1354, 197] on link "PLC Coordinator [GEOGRAPHIC_DATA][US_STATE] since [DATE]" at bounding box center [1400, 173] width 185 height 49
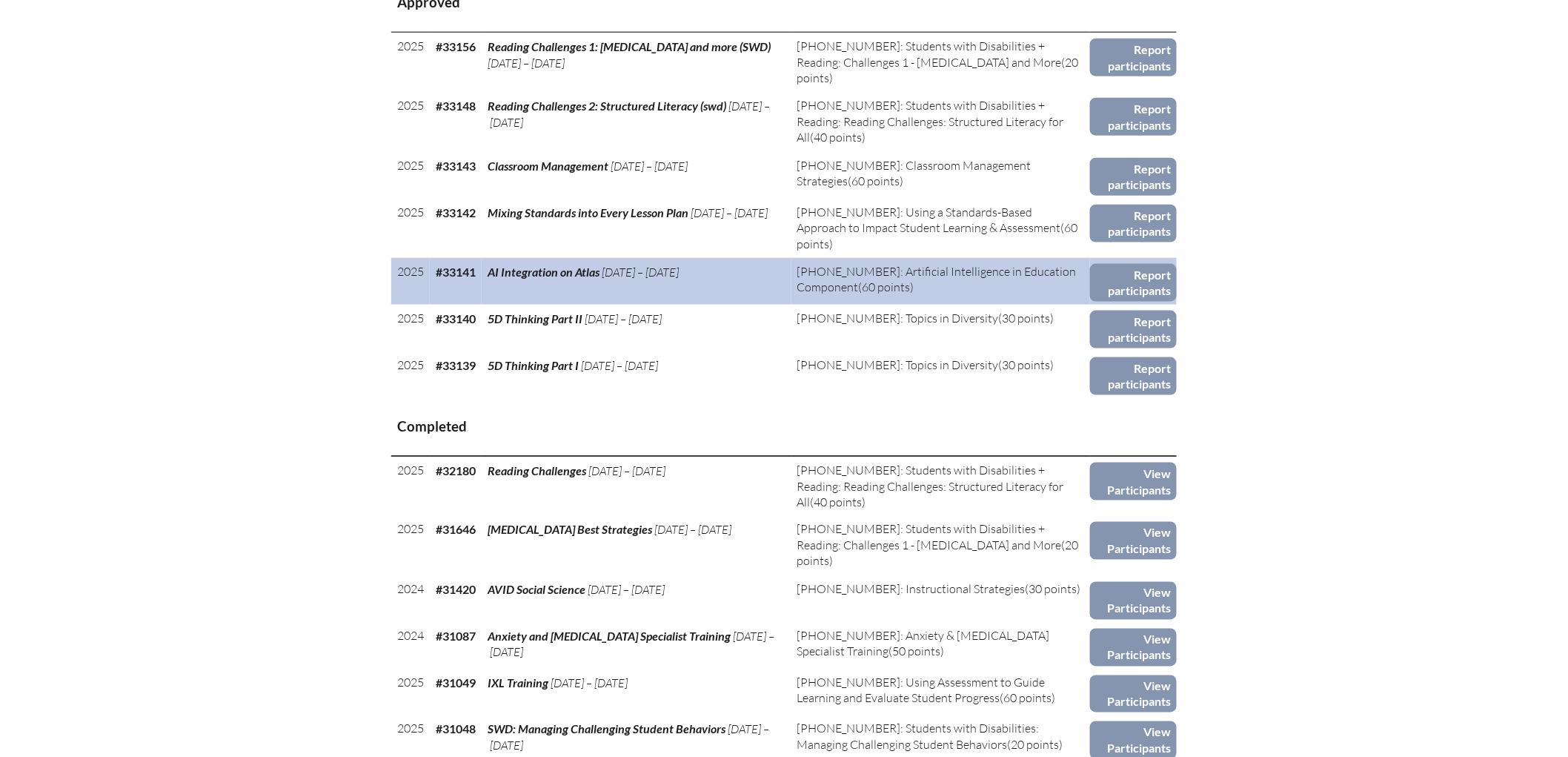
scroll to position [657, 0]
click at [1176, 301] on link "Report participants" at bounding box center [1133, 282] width 87 height 38
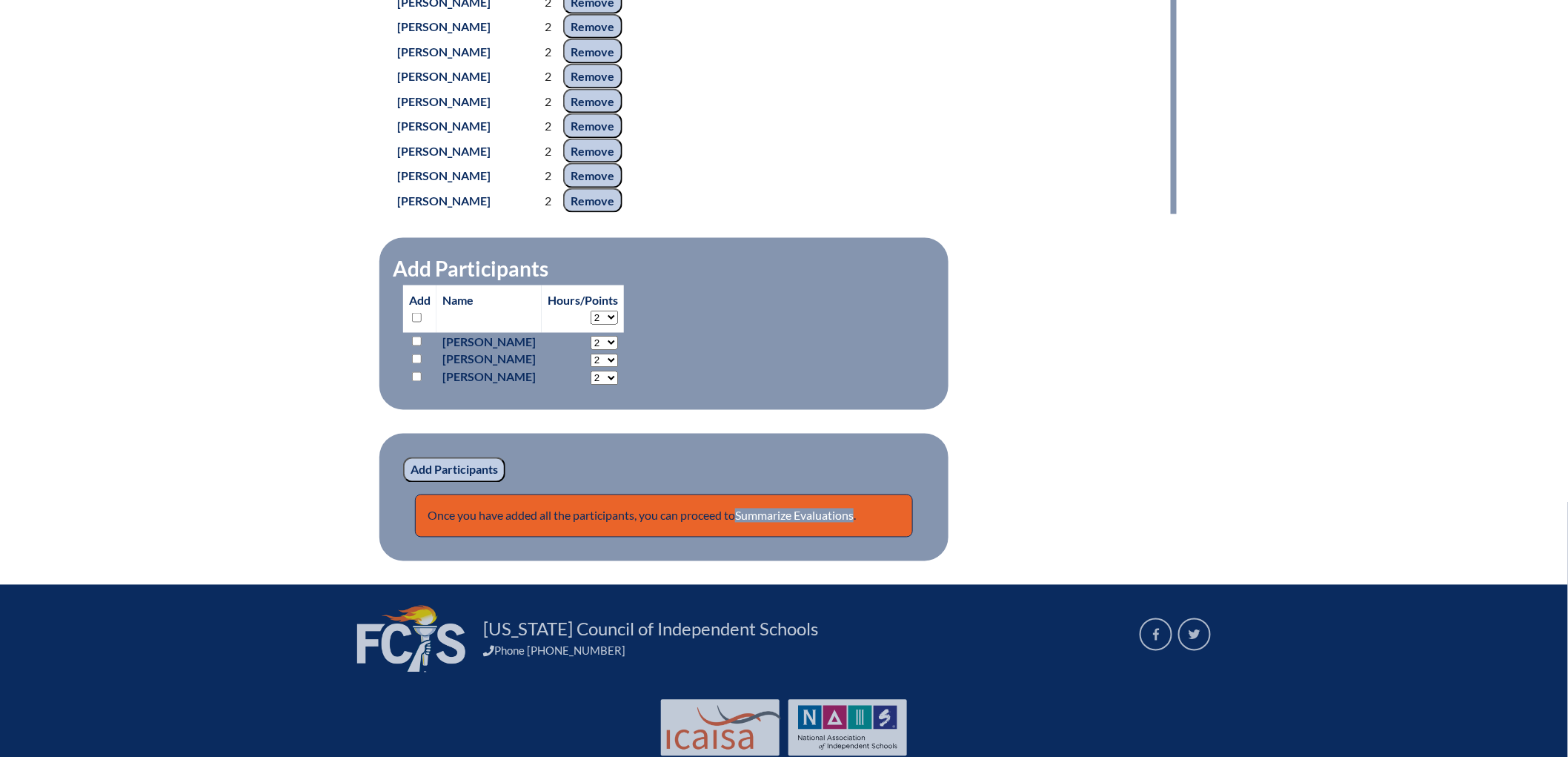
scroll to position [816, 0]
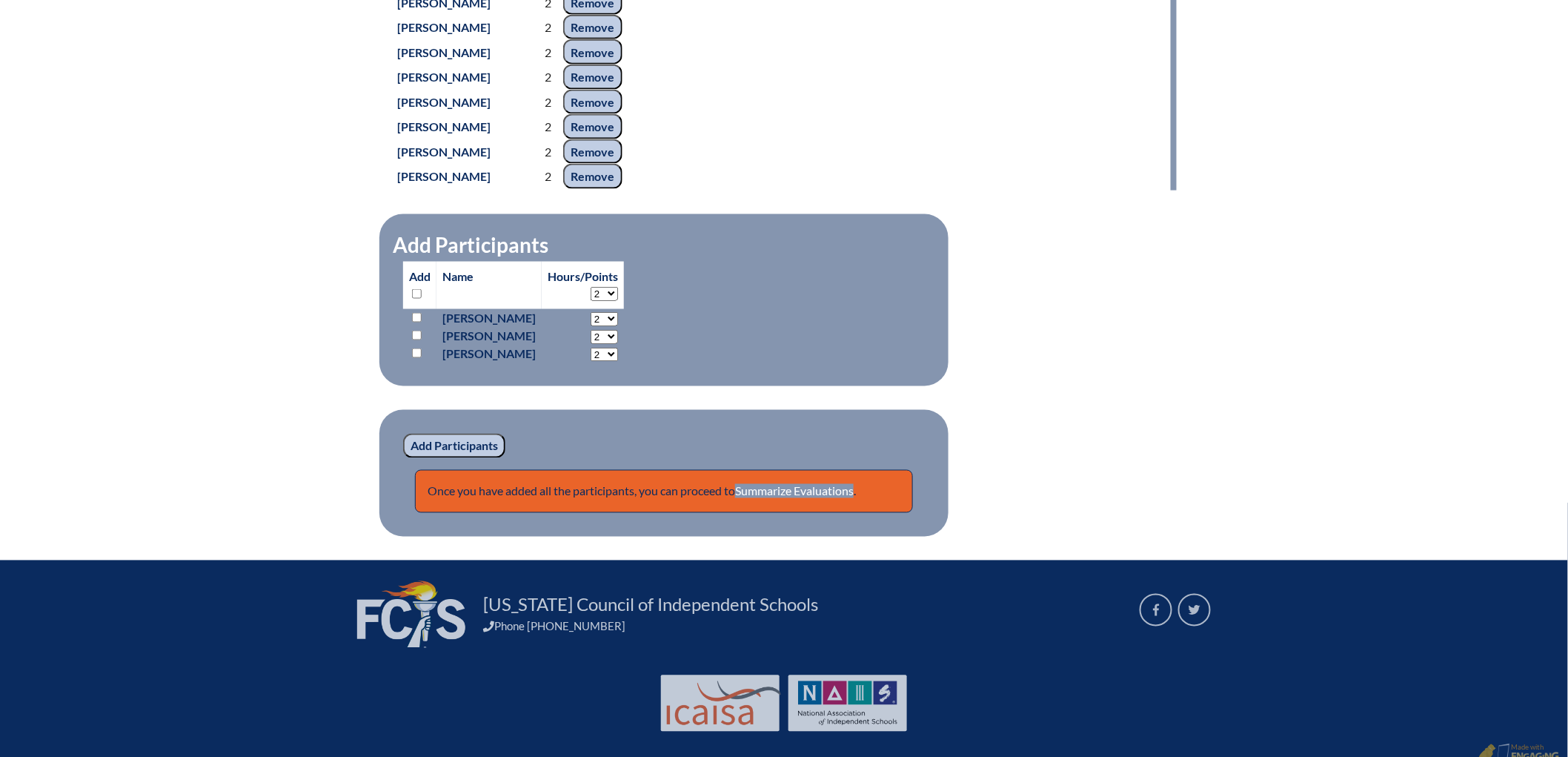
click at [590, 15] on input "Remove" at bounding box center [593, 3] width 59 height 26
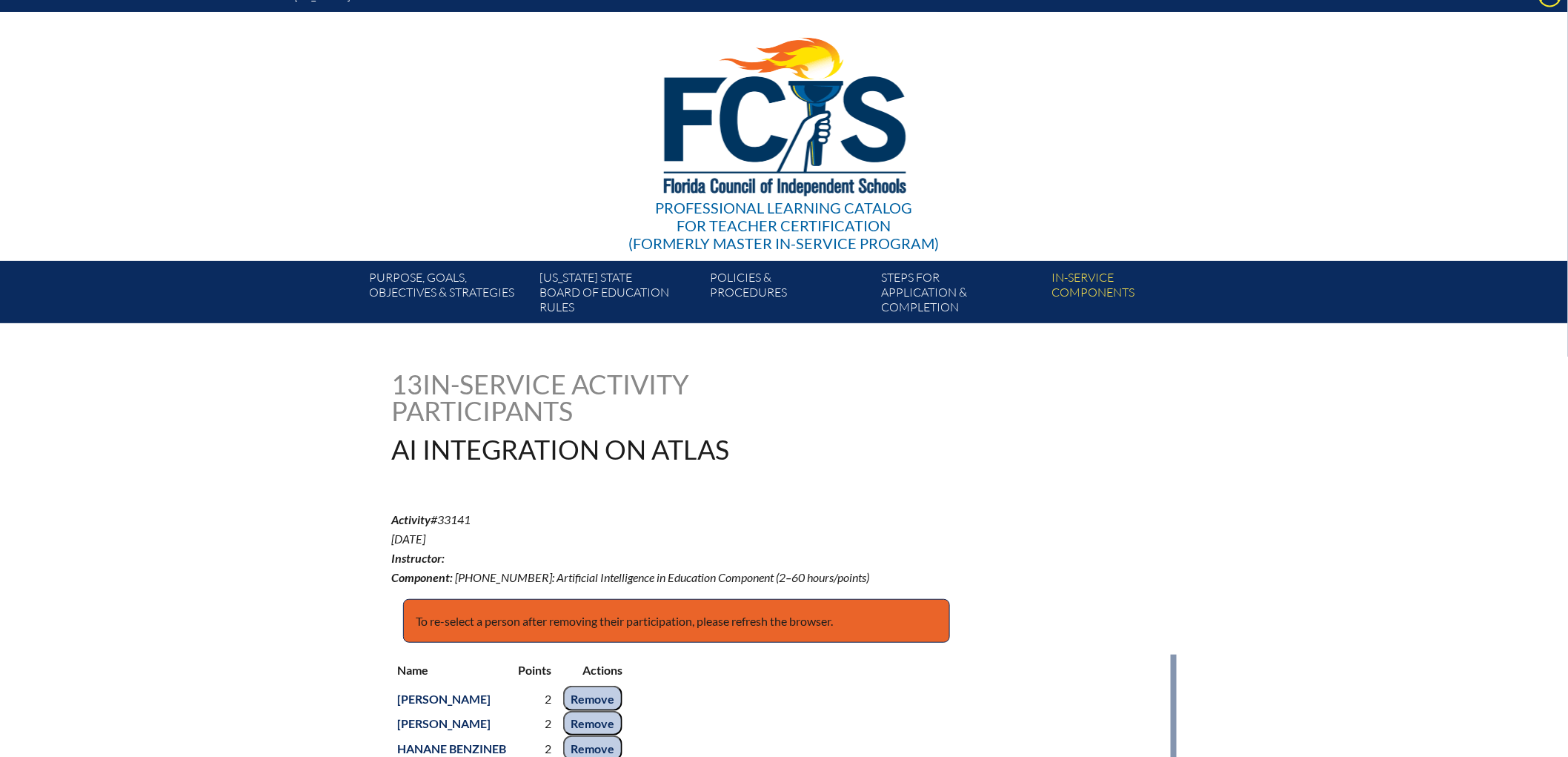
scroll to position [0, 0]
